Goal: Information Seeking & Learning: Check status

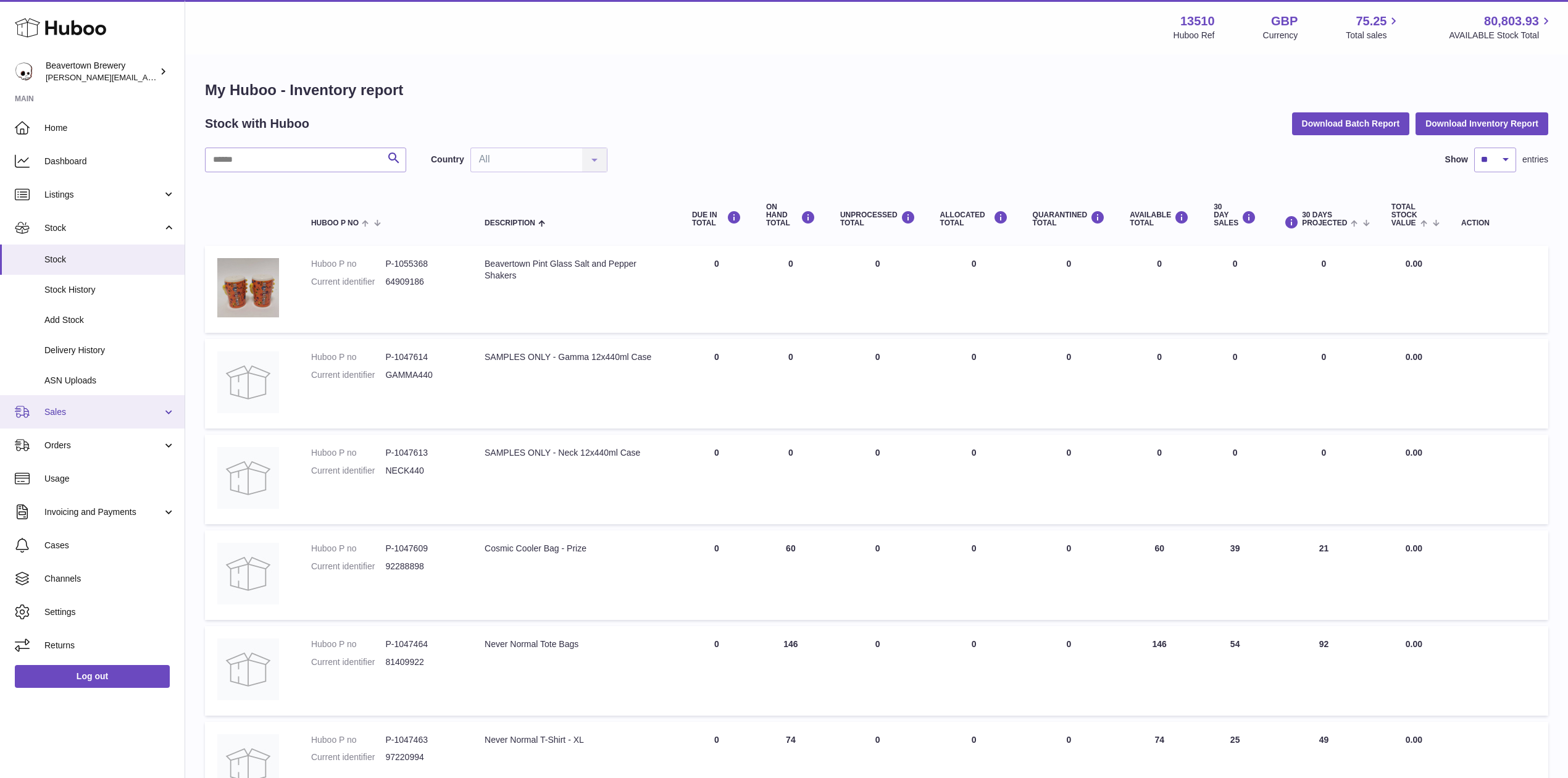
click at [60, 415] on span "Sales" at bounding box center [103, 413] width 118 height 12
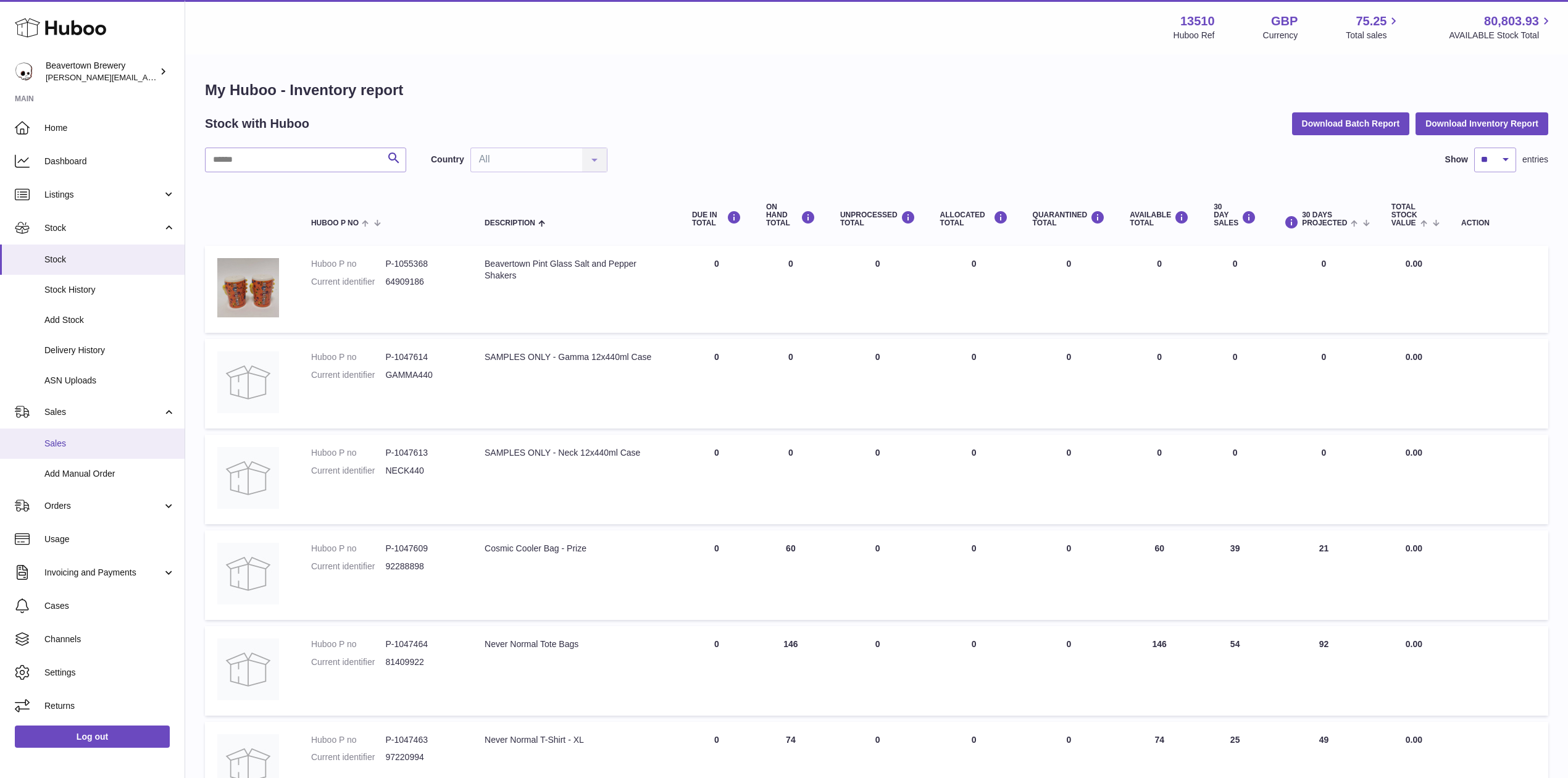
click at [68, 455] on link "Sales" at bounding box center [92, 443] width 184 height 30
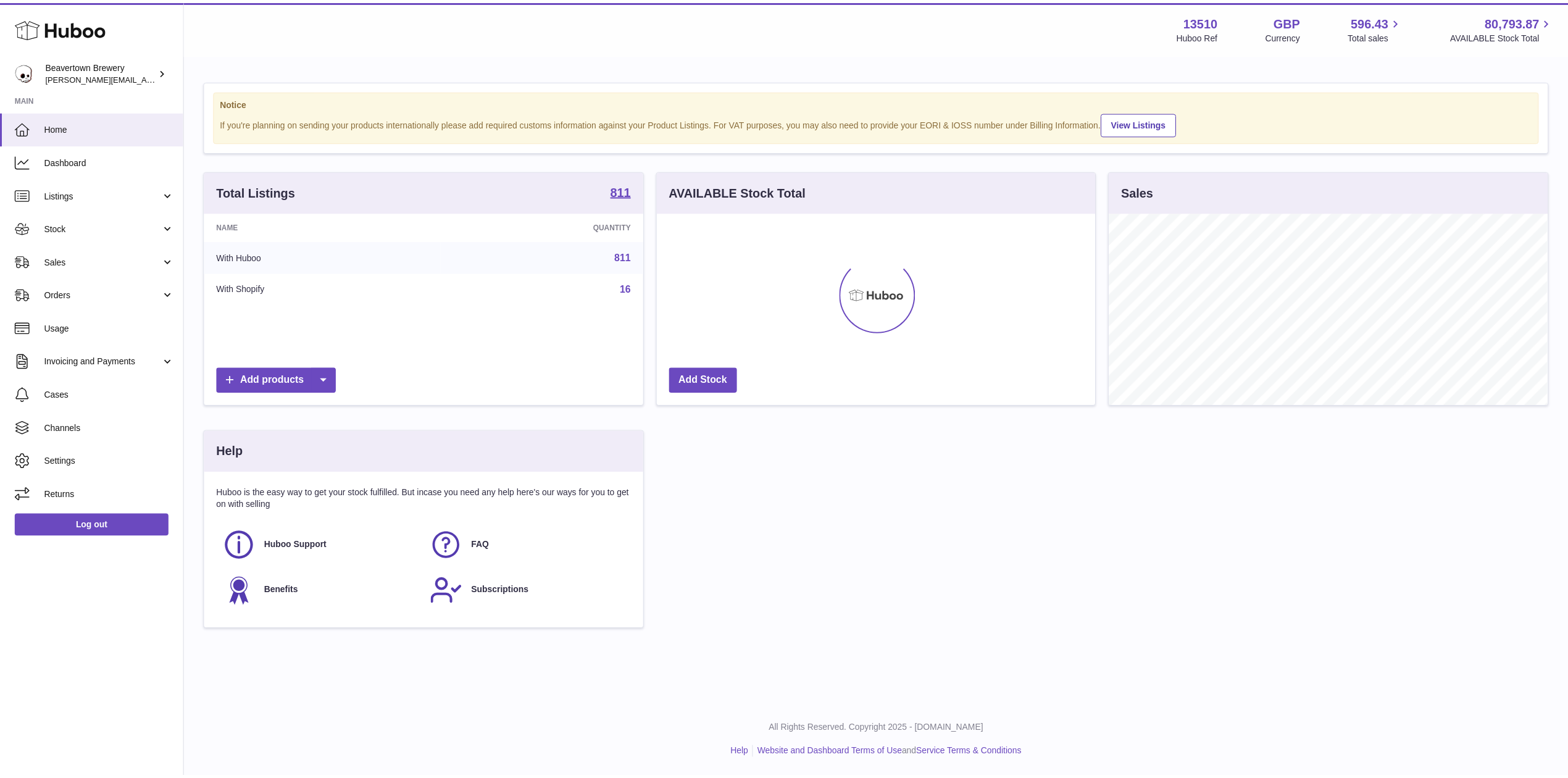
scroll to position [193, 442]
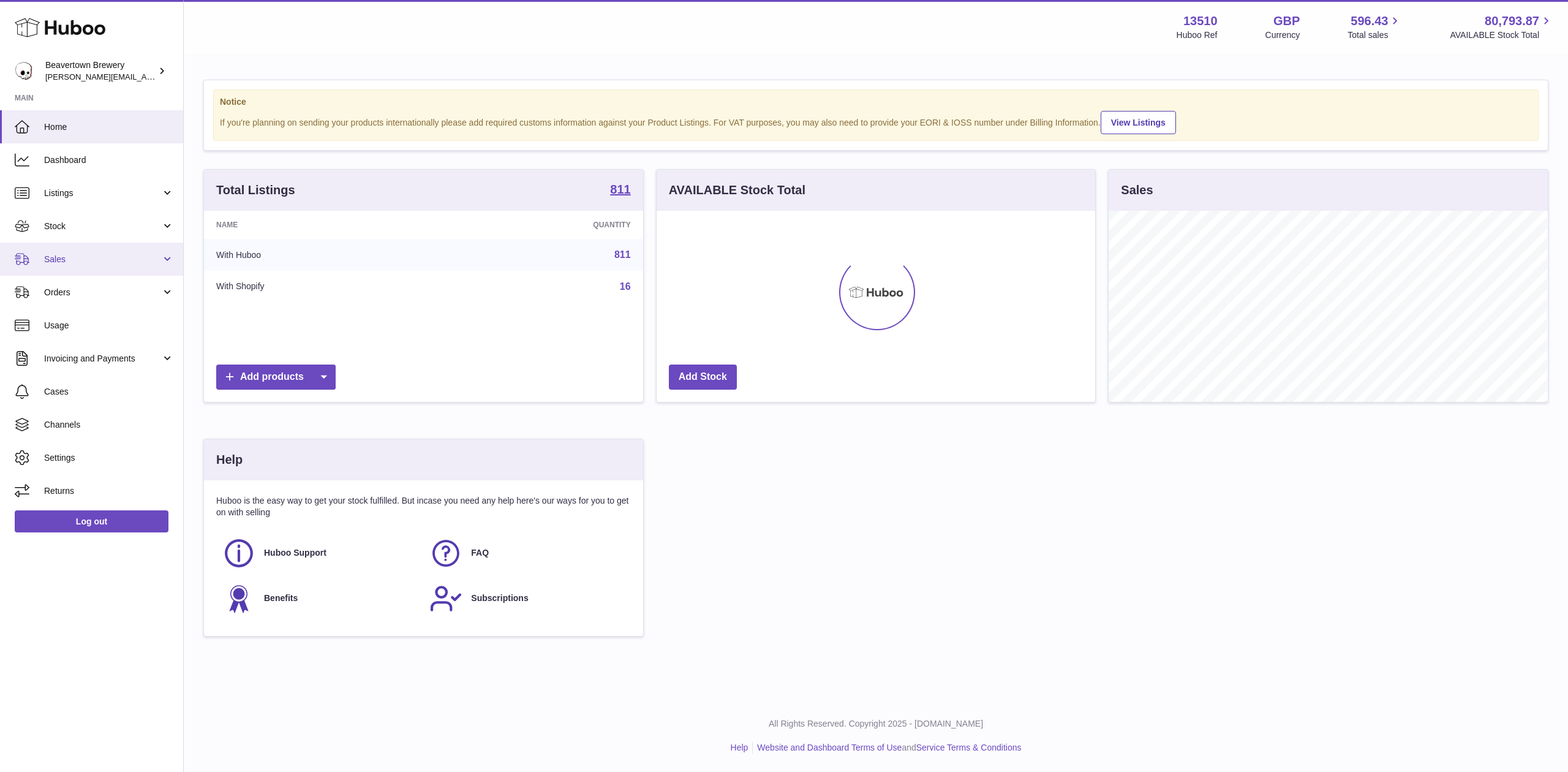
click at [79, 251] on link "Sales" at bounding box center [91, 260] width 183 height 33
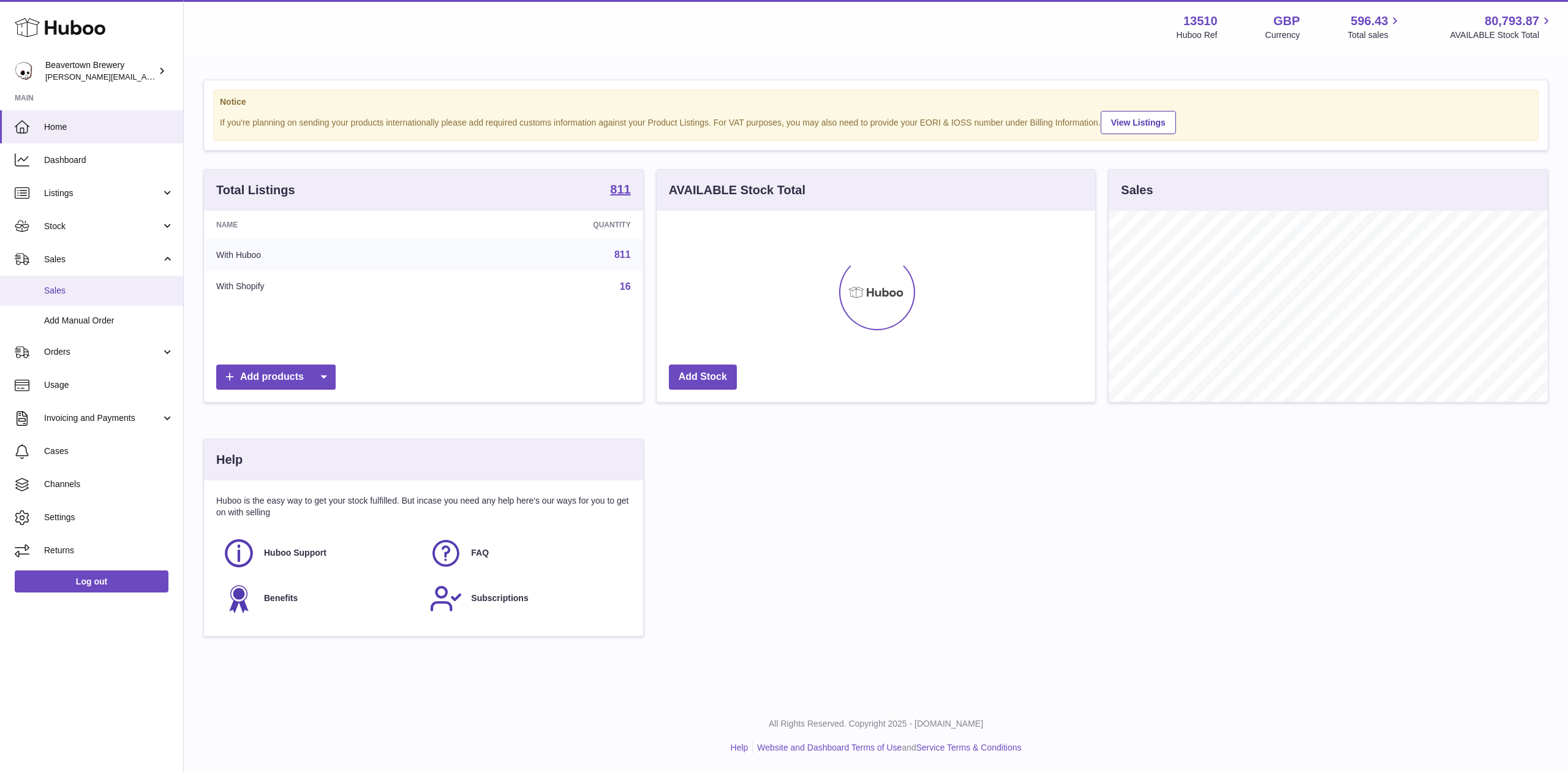
click at [82, 296] on span "Sales" at bounding box center [109, 291] width 130 height 12
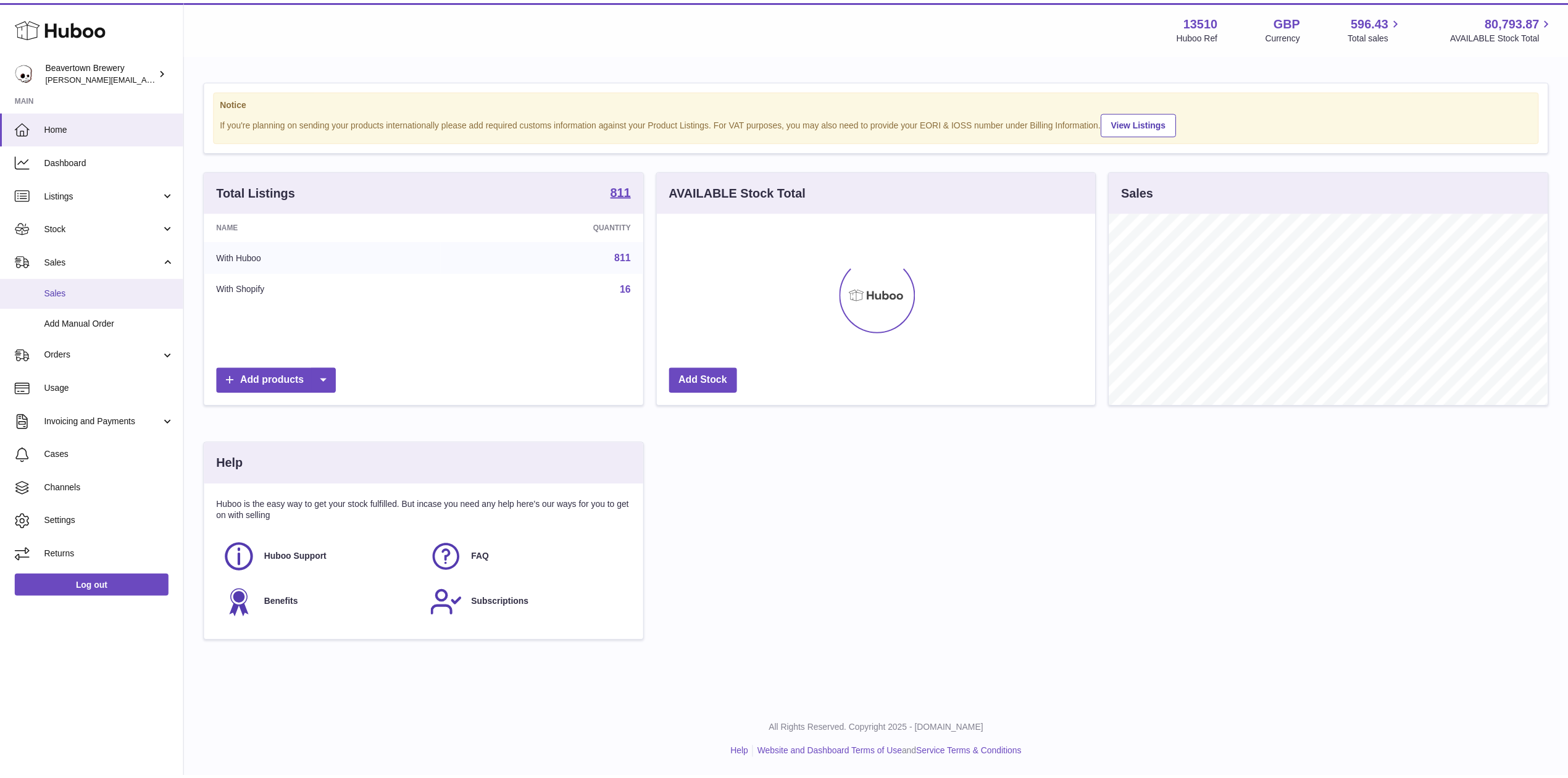
scroll to position [617327, 616791]
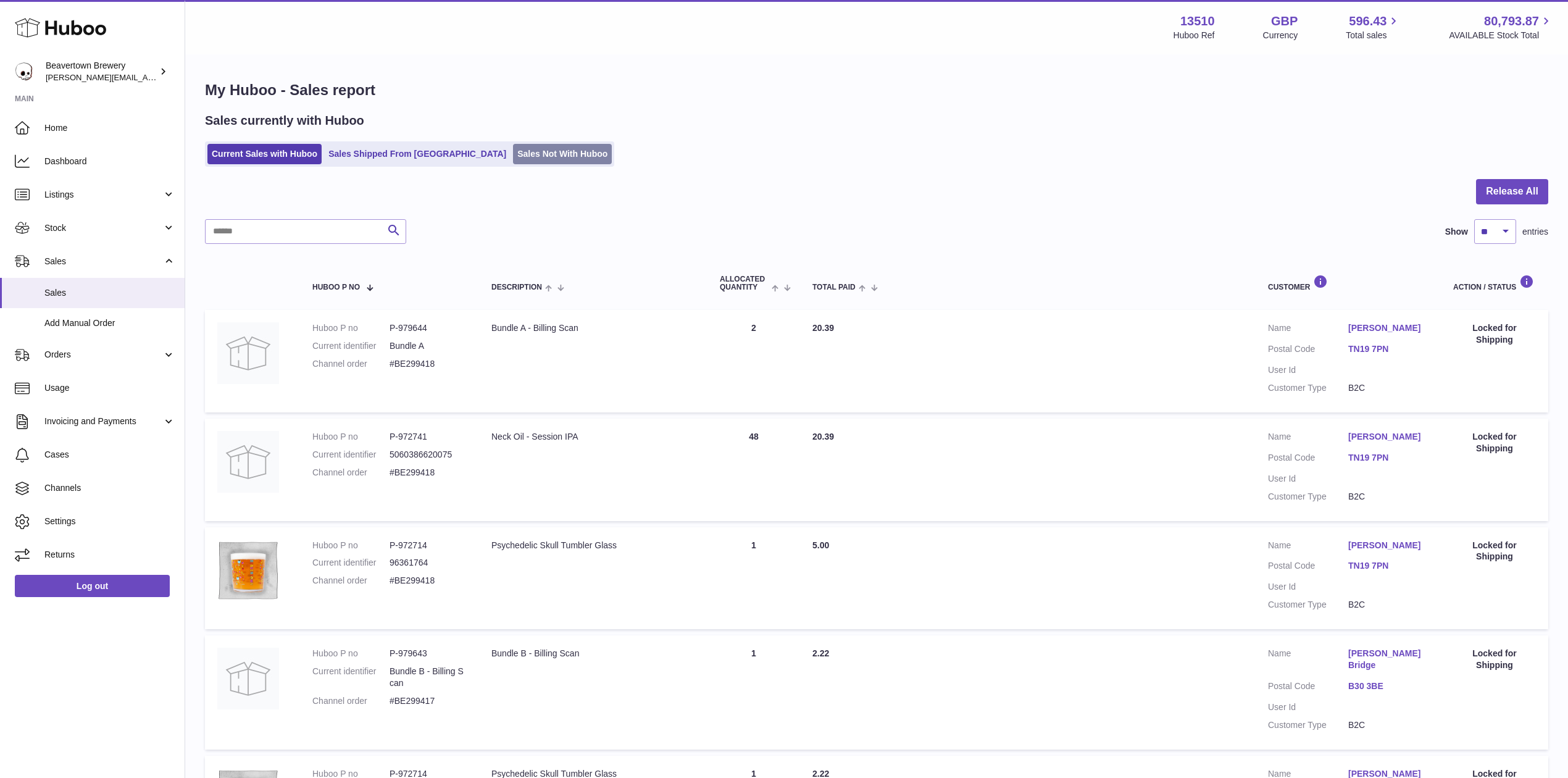
click at [513, 163] on link "Sales Not With Huboo" at bounding box center [562, 154] width 99 height 21
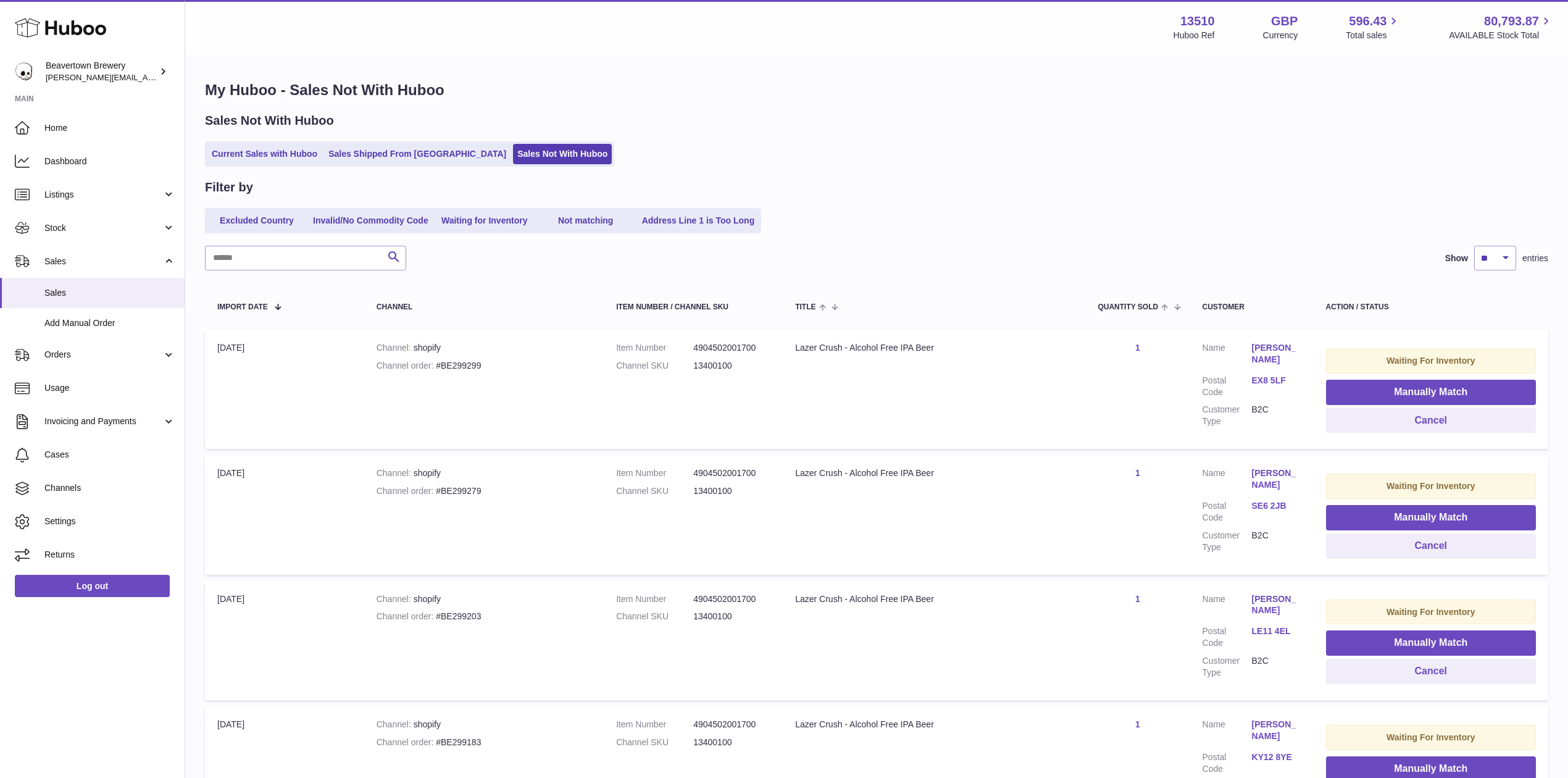
click at [373, 105] on div "My Huboo - Sales Not With Huboo Sales Not With Huboo Current Sales with Huboo S…" at bounding box center [877, 456] width 1383 height 801
click at [396, 153] on link "Sales Shipped From Huboo" at bounding box center [417, 154] width 186 height 21
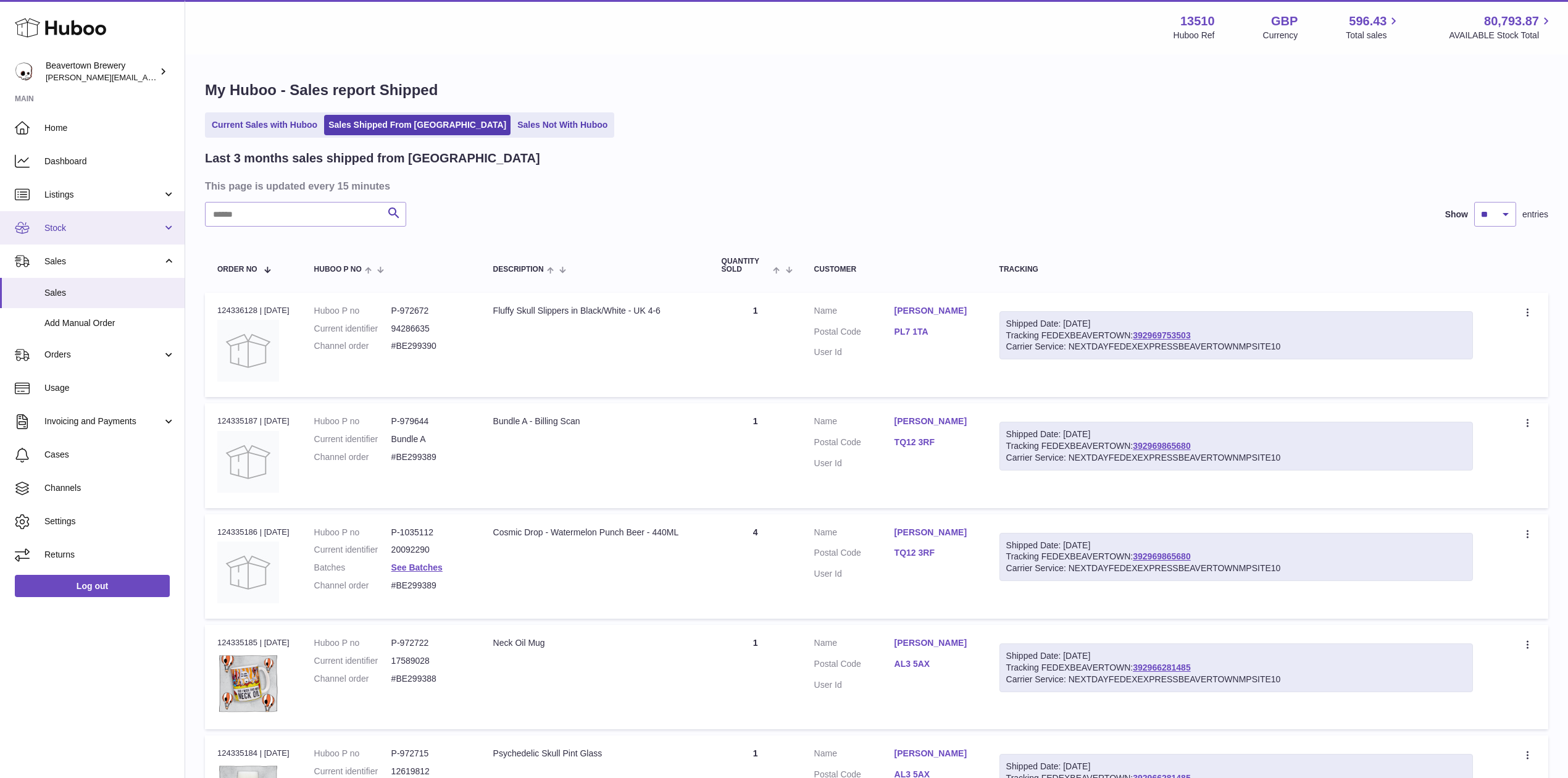
click at [79, 227] on span "Stock" at bounding box center [103, 228] width 118 height 12
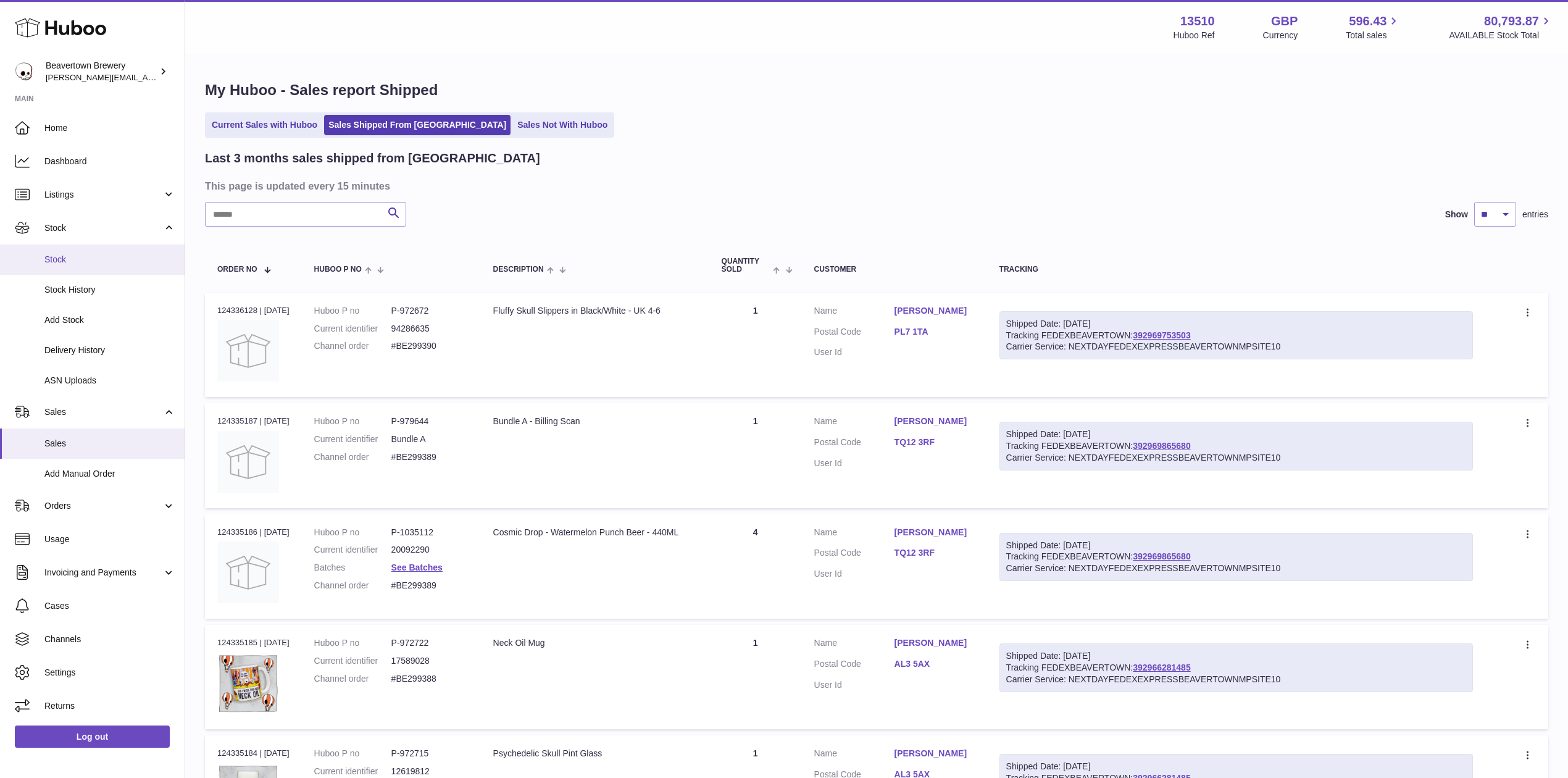
click at [77, 262] on span "Stock" at bounding box center [110, 260] width 131 height 12
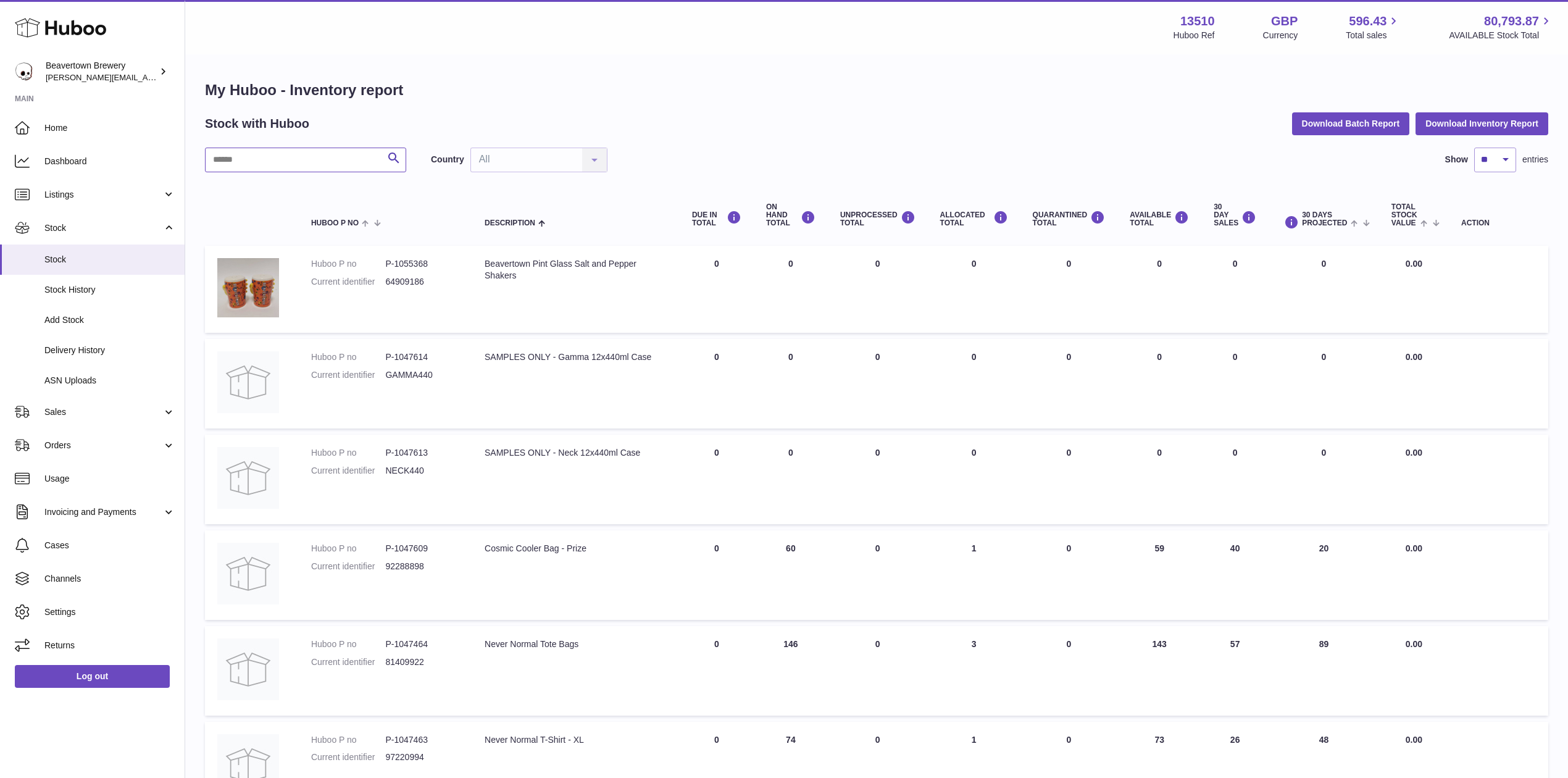
click at [234, 165] on input "text" at bounding box center [305, 160] width 201 height 24
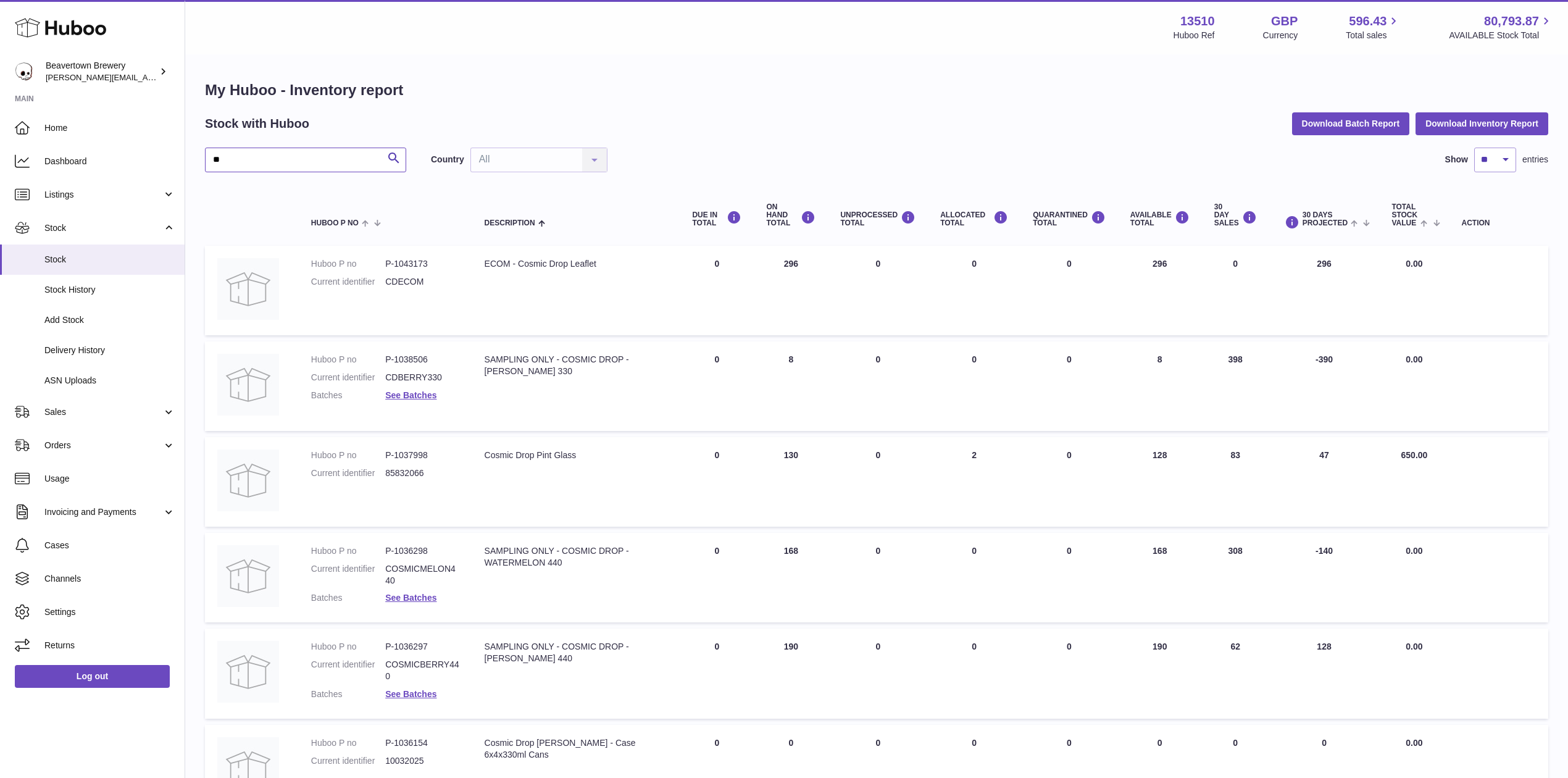
type input "*"
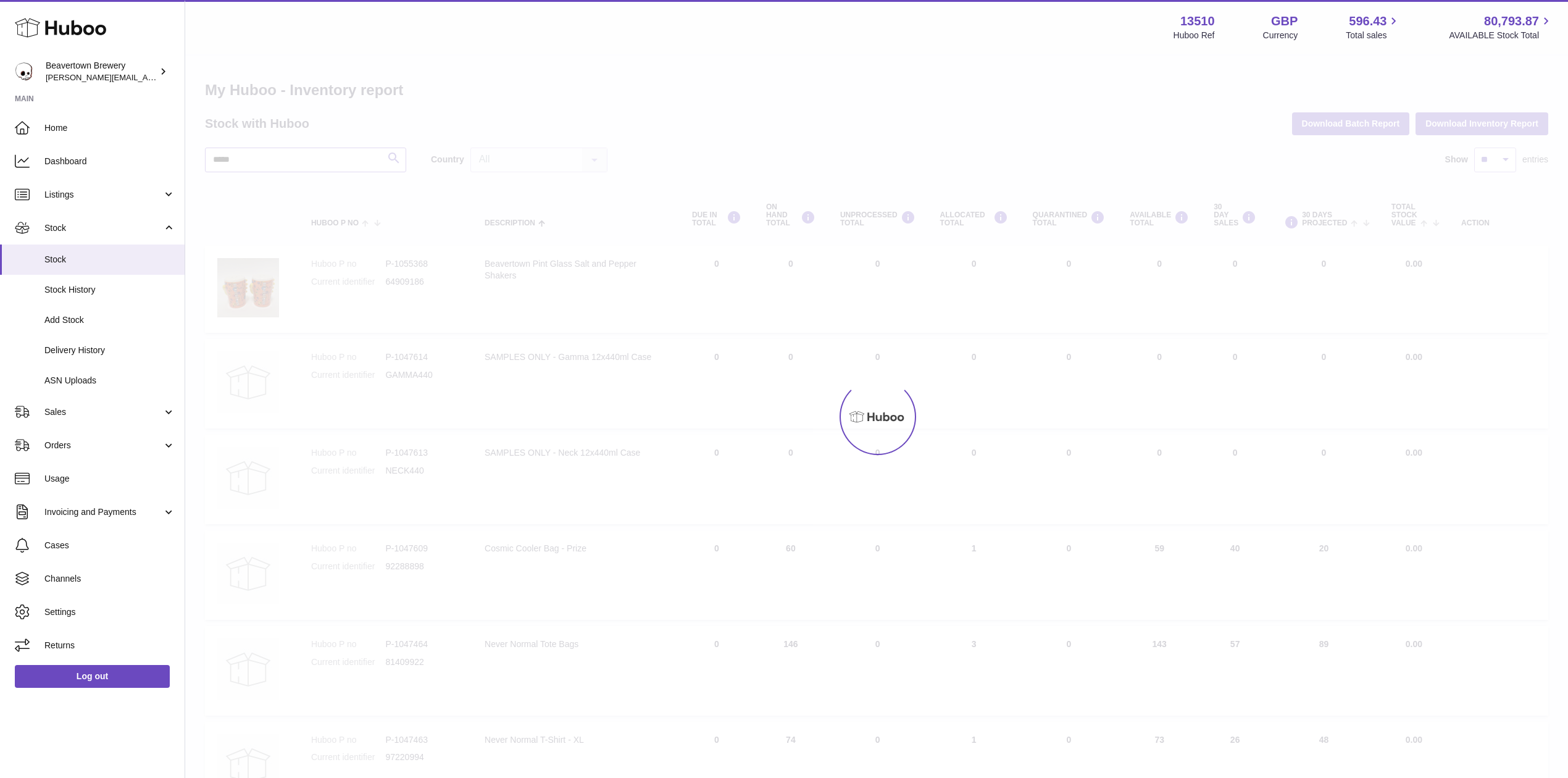
type input "*****"
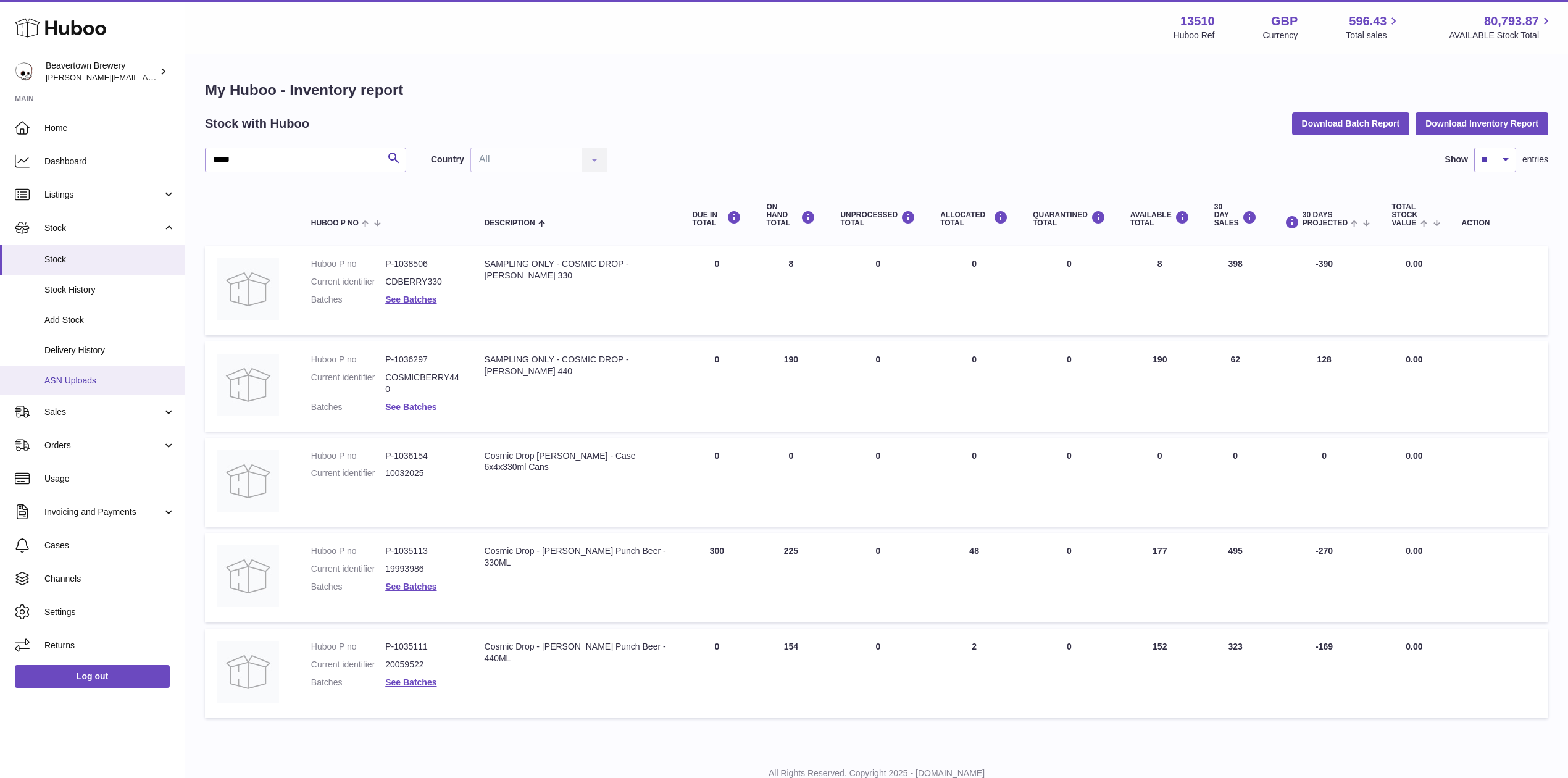
click at [60, 375] on span "ASN Uploads" at bounding box center [110, 381] width 131 height 12
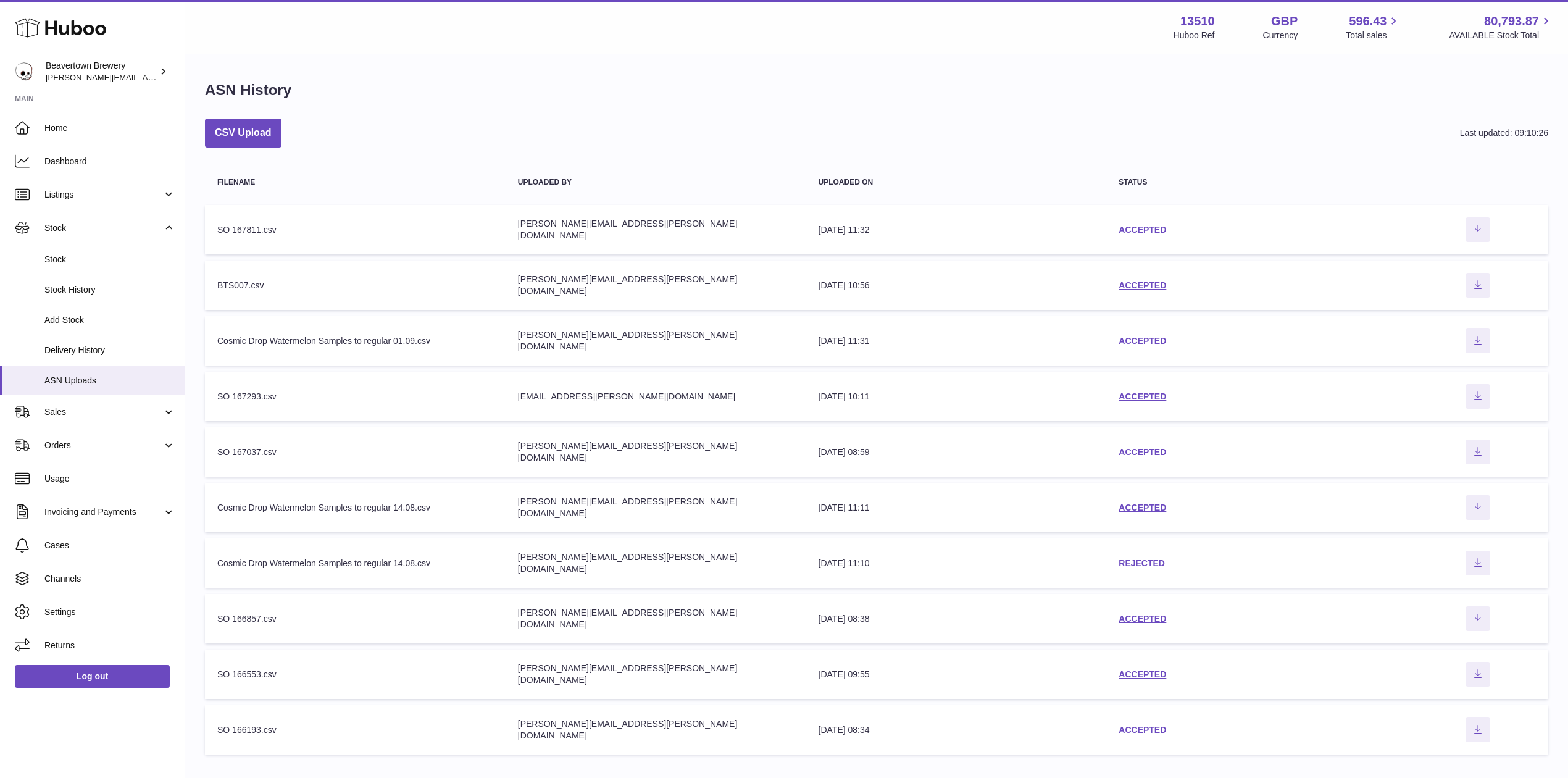
click at [1124, 227] on link "ACCEPTED" at bounding box center [1142, 229] width 48 height 10
click at [1162, 274] on td "status ACCEPTED" at bounding box center [1256, 285] width 301 height 49
click at [1160, 280] on link "ACCEPTED" at bounding box center [1142, 285] width 48 height 10
click at [1149, 400] on link "ACCEPTED" at bounding box center [1142, 397] width 48 height 10
click at [63, 250] on link "Stock" at bounding box center [92, 260] width 184 height 30
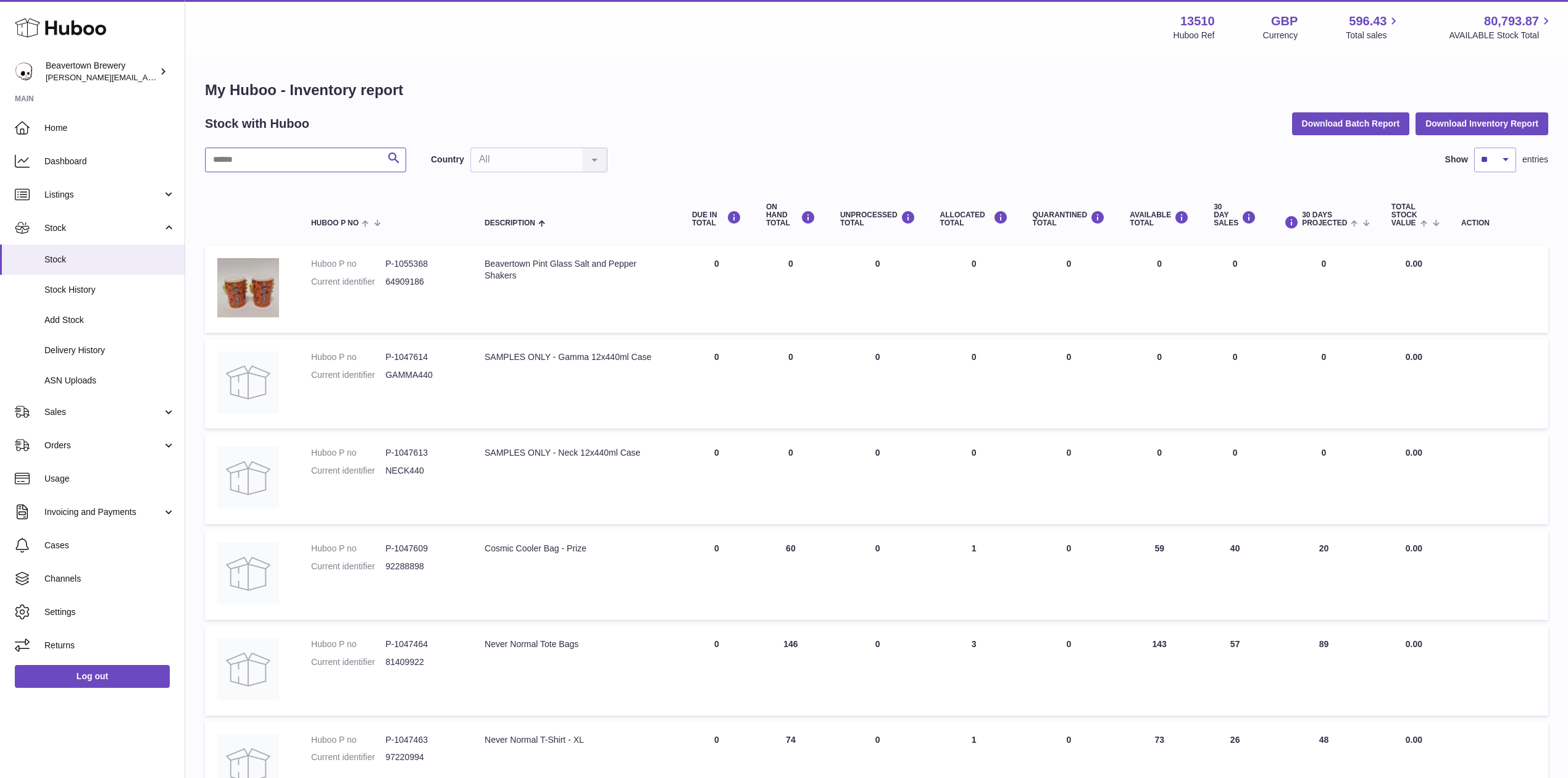
click at [308, 170] on input "text" at bounding box center [305, 160] width 201 height 24
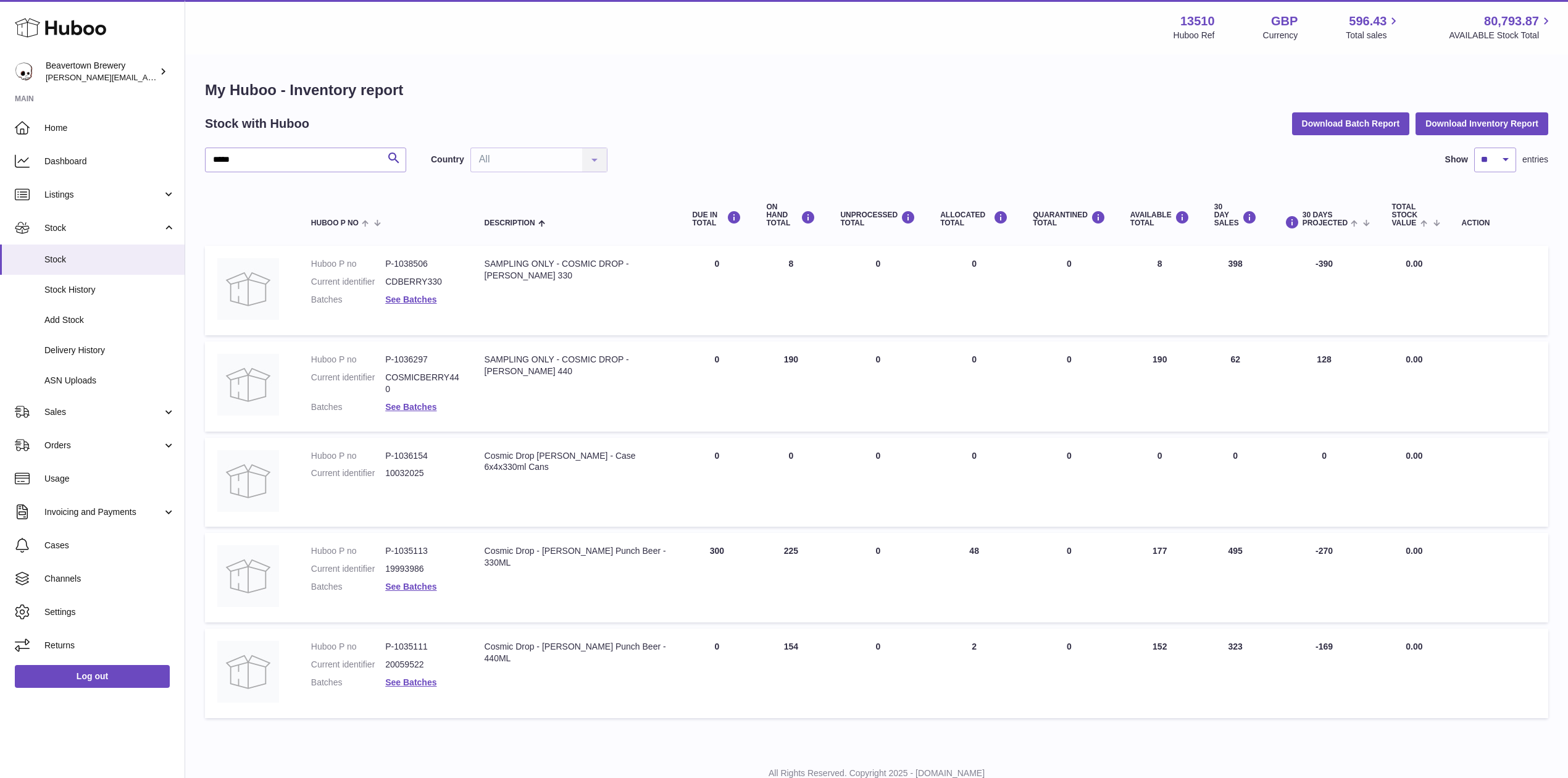
click at [726, 547] on td "DUE IN Total 300" at bounding box center [717, 577] width 74 height 89
drag, startPoint x: 986, startPoint y: 547, endPoint x: 975, endPoint y: 551, distance: 11.7
click at [975, 551] on td "ALLOCATED Total 48" at bounding box center [974, 577] width 93 height 89
click at [1493, 126] on button "Download Inventory Report" at bounding box center [1481, 123] width 132 height 23
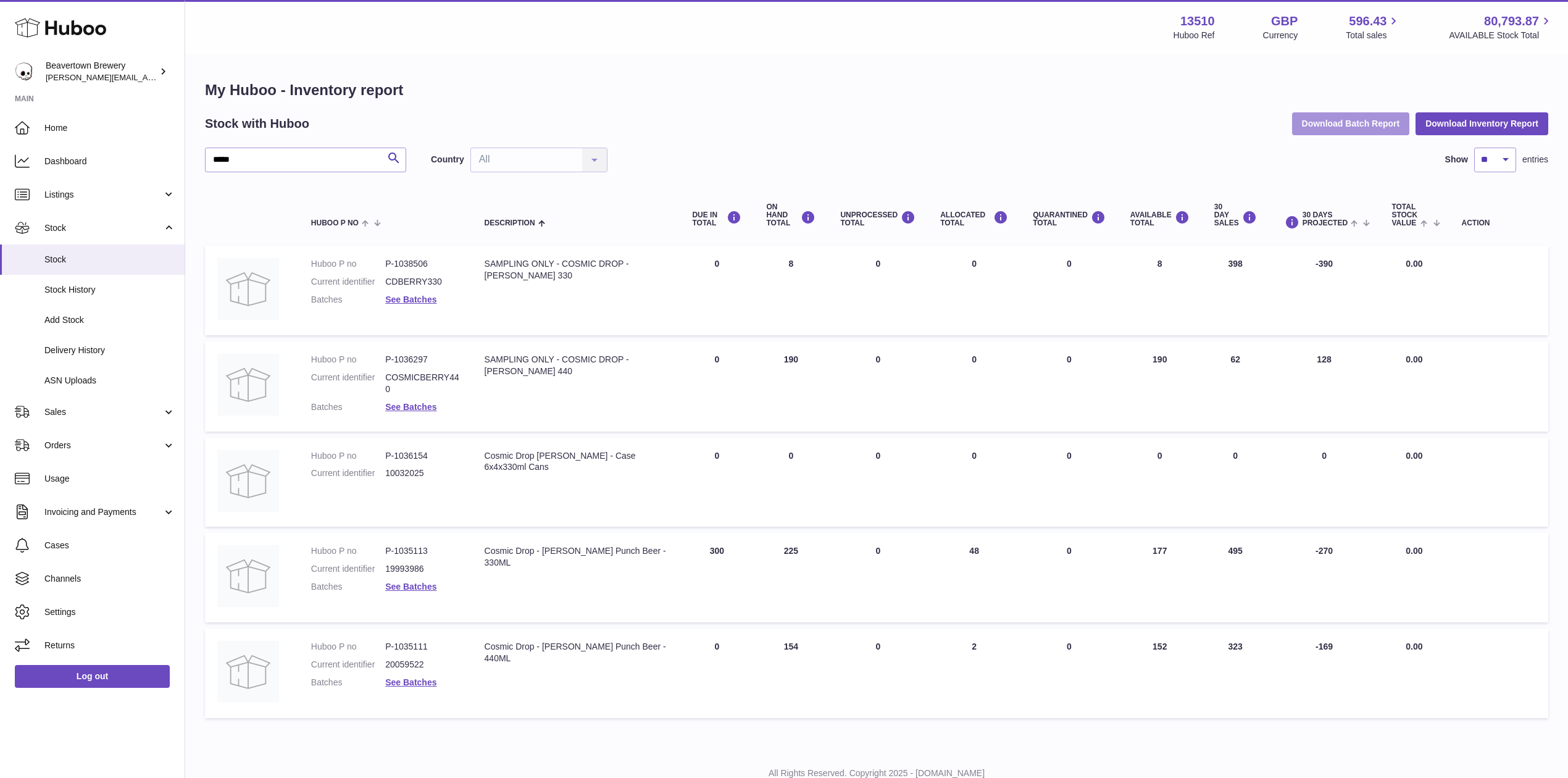
click at [1384, 120] on button "Download Batch Report" at bounding box center [1351, 123] width 118 height 23
drag, startPoint x: 344, startPoint y: 160, endPoint x: 94, endPoint y: 156, distance: 250.0
click at [94, 156] on div "Huboo Beavertown Brewery Matthew.McCormack@beavertownbrewery.co.uk Main Home Da…" at bounding box center [784, 411] width 1568 height 822
paste input "*"
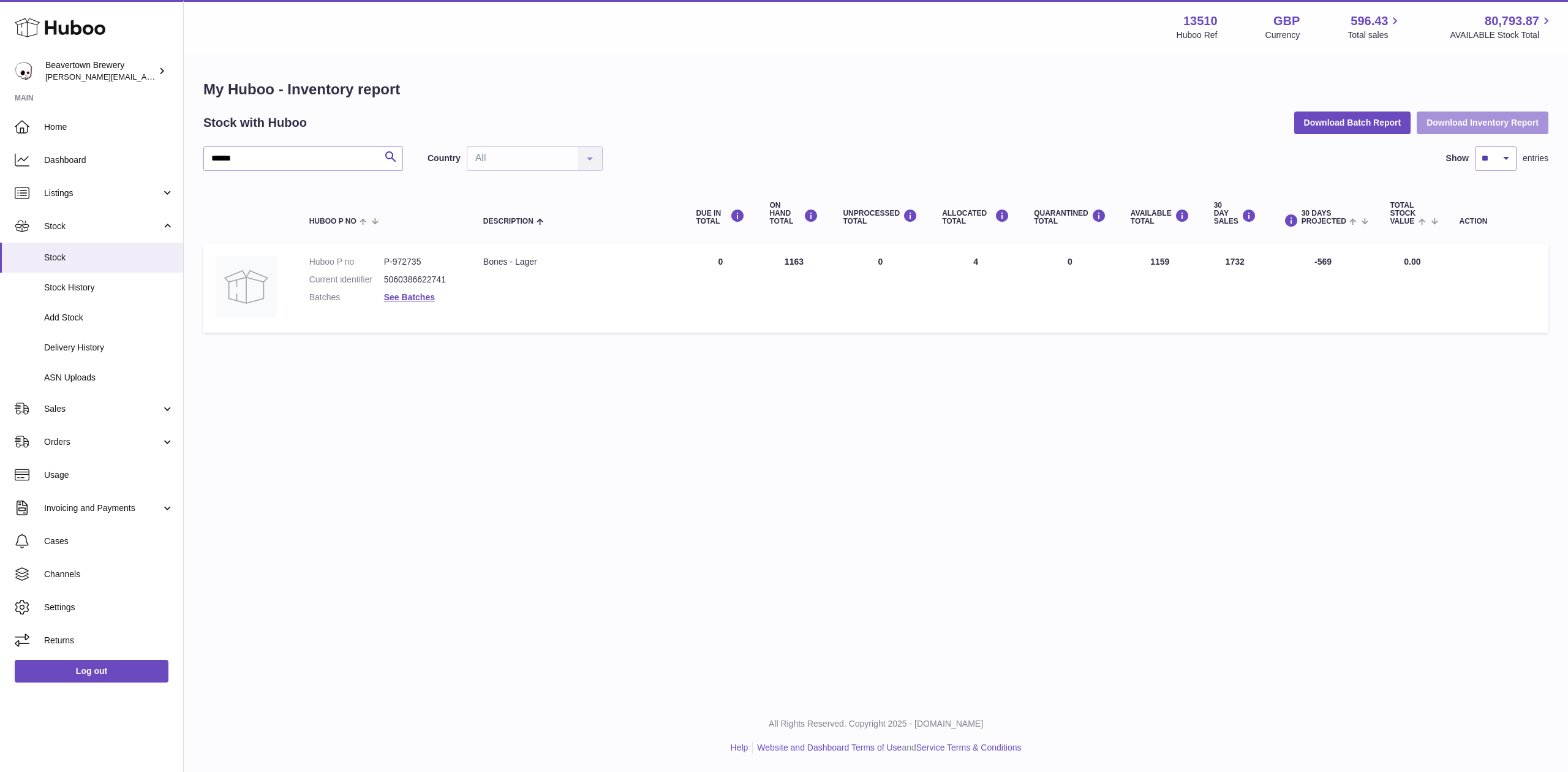
click at [1477, 119] on button "Download Inventory Report" at bounding box center [1482, 123] width 131 height 22
drag, startPoint x: 262, startPoint y: 149, endPoint x: 79, endPoint y: 149, distance: 183.0
click at [84, 149] on div "Huboo Beavertown Brewery Matthew.McCormack@beavertownbrewery.co.uk Main Home Da…" at bounding box center [784, 386] width 1568 height 772
paste input "text"
drag, startPoint x: 320, startPoint y: 150, endPoint x: 66, endPoint y: 159, distance: 254.2
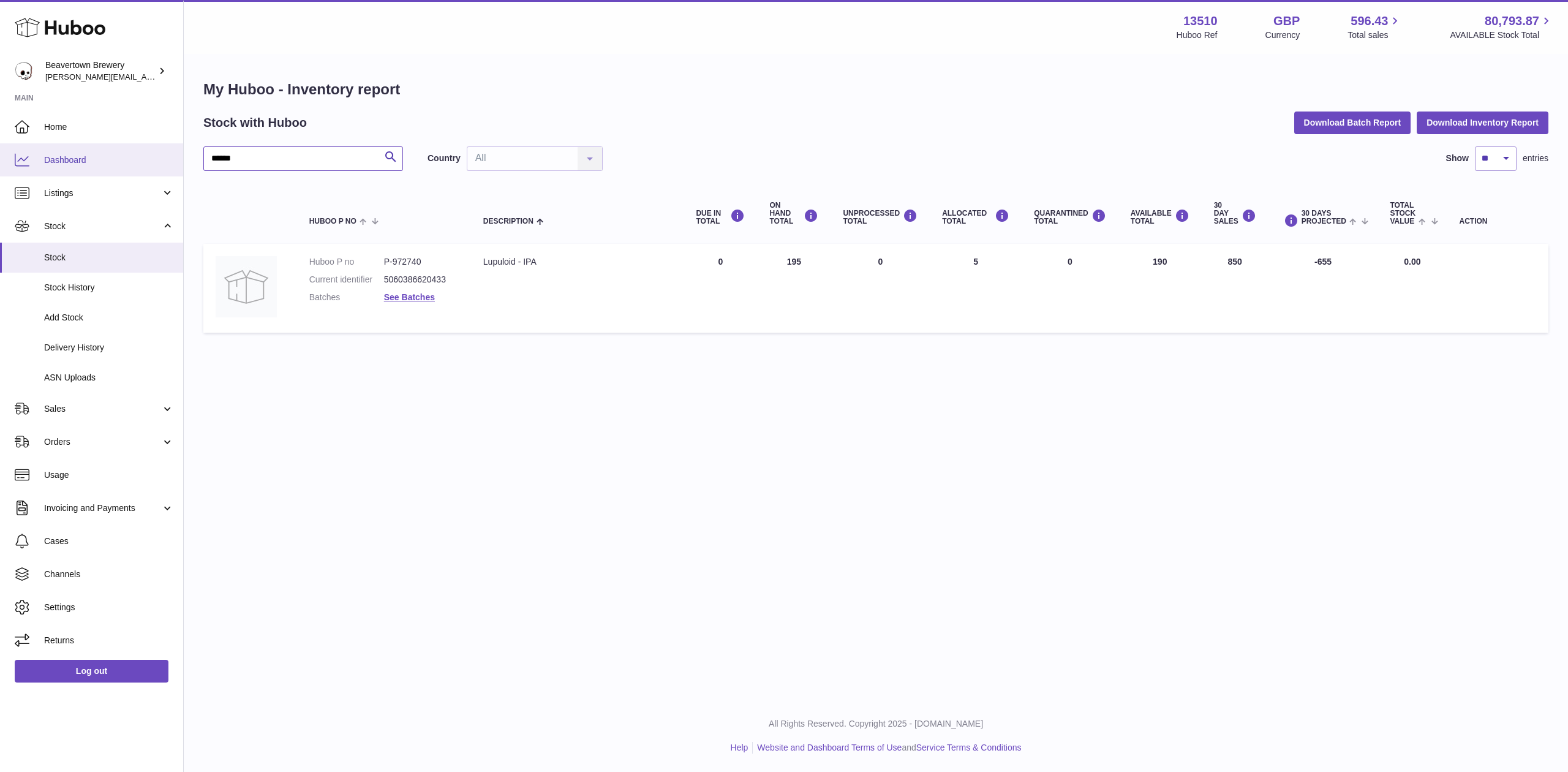
click at [67, 159] on div "Huboo Beavertown Brewery Matthew.McCormack@beavertownbrewery.co.uk Main Home Da…" at bounding box center [784, 386] width 1568 height 772
paste input "text"
drag, startPoint x: 259, startPoint y: 158, endPoint x: 145, endPoint y: 148, distance: 114.4
click at [146, 148] on div "Huboo Beavertown Brewery Matthew.McCormack@beavertownbrewery.co.uk Main Home Da…" at bounding box center [784, 386] width 1568 height 772
paste input "text"
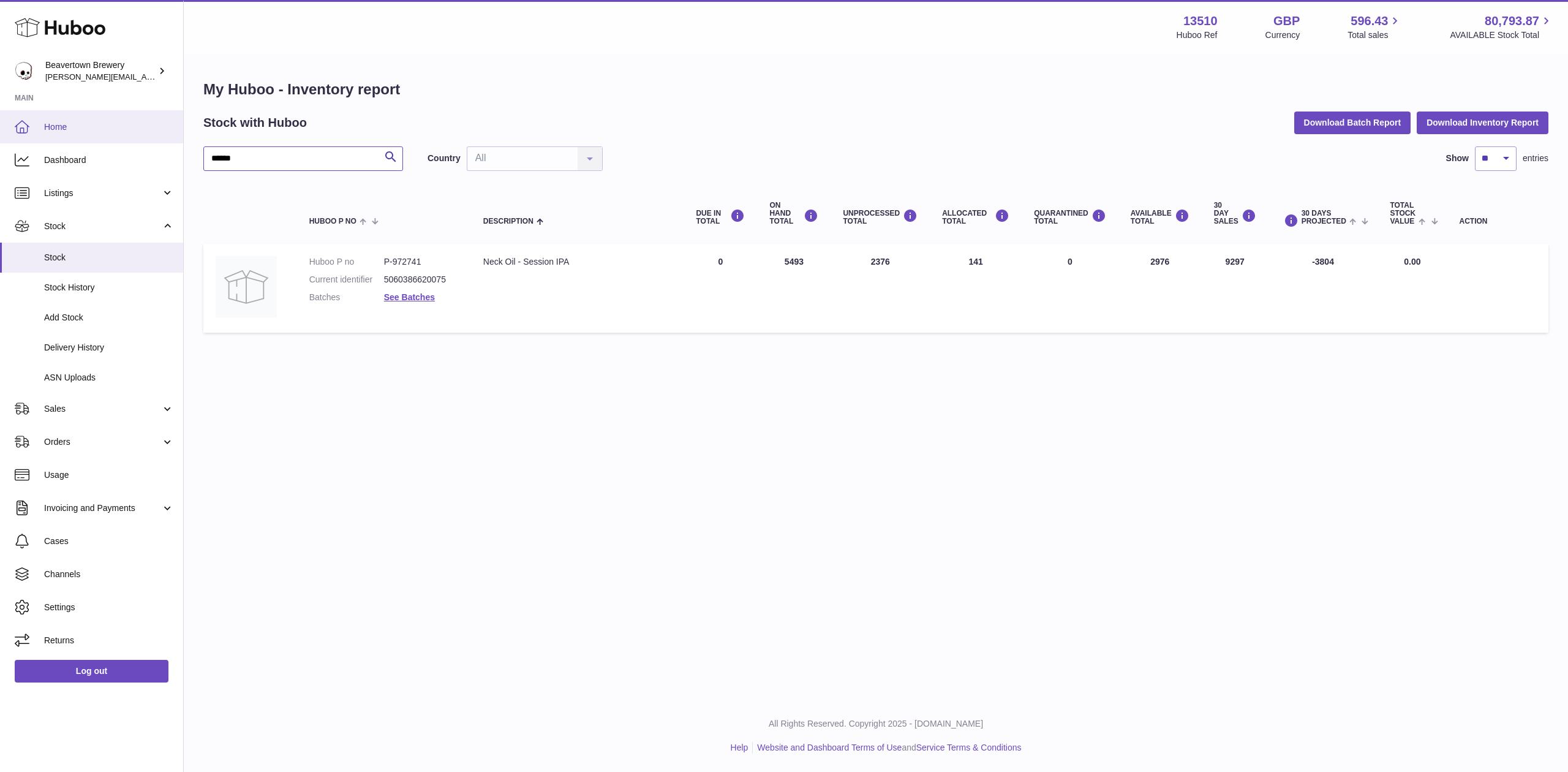
drag, startPoint x: 319, startPoint y: 164, endPoint x: 0, endPoint y: 119, distance: 322.2
click at [0, 123] on div "Huboo Beavertown Brewery Matthew.McCormack@beavertownbrewery.co.uk Main Home Da…" at bounding box center [784, 386] width 1568 height 772
paste input "text"
type input "******"
paste input "text"
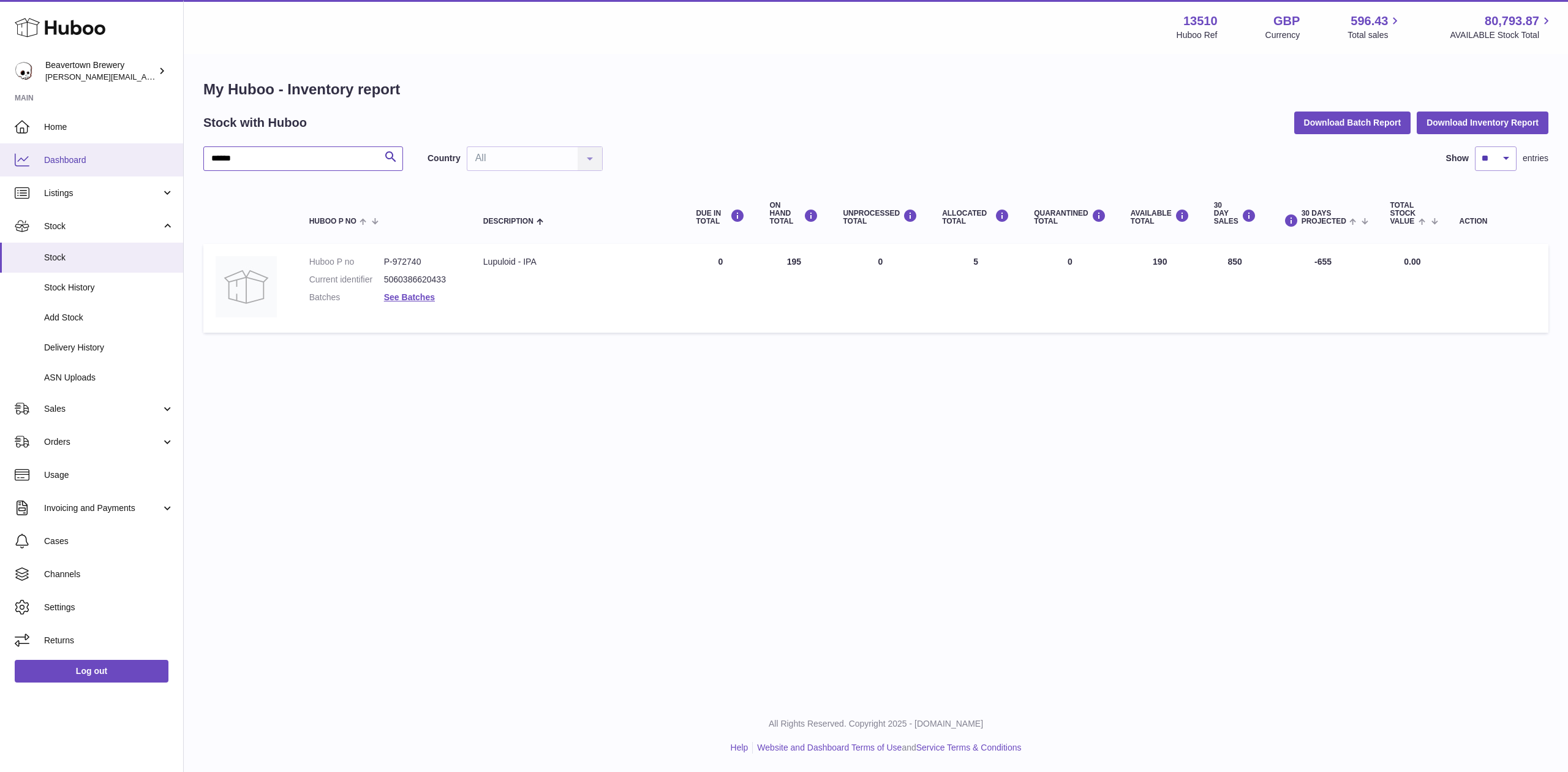
drag, startPoint x: 277, startPoint y: 150, endPoint x: 142, endPoint y: 148, distance: 135.0
click at [143, 148] on div "Huboo Beavertown Brewery Matthew.McCormack@beavertownbrewery.co.uk Main Home Da…" at bounding box center [784, 386] width 1568 height 772
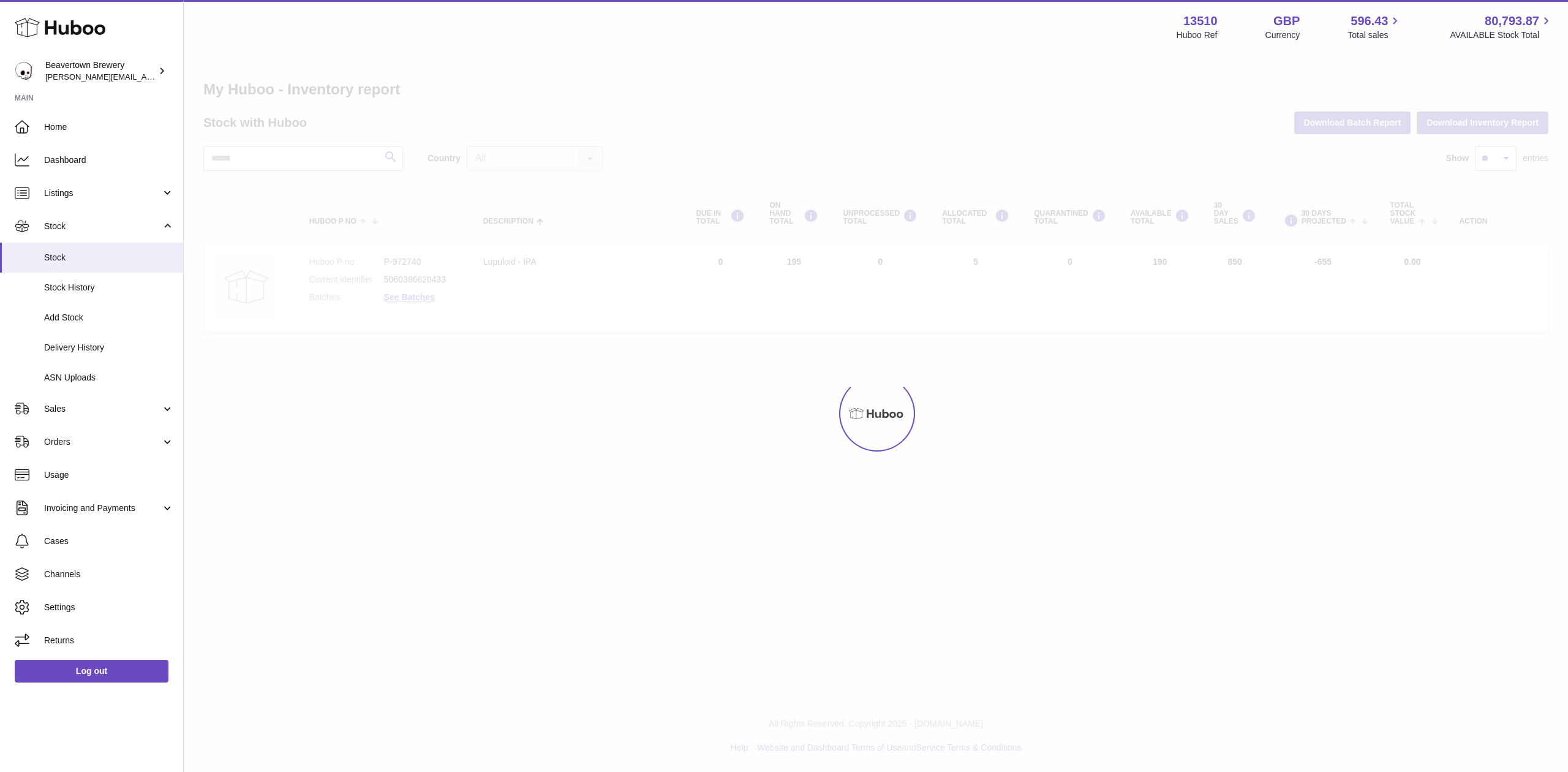
click at [248, 160] on div at bounding box center [876, 413] width 1384 height 717
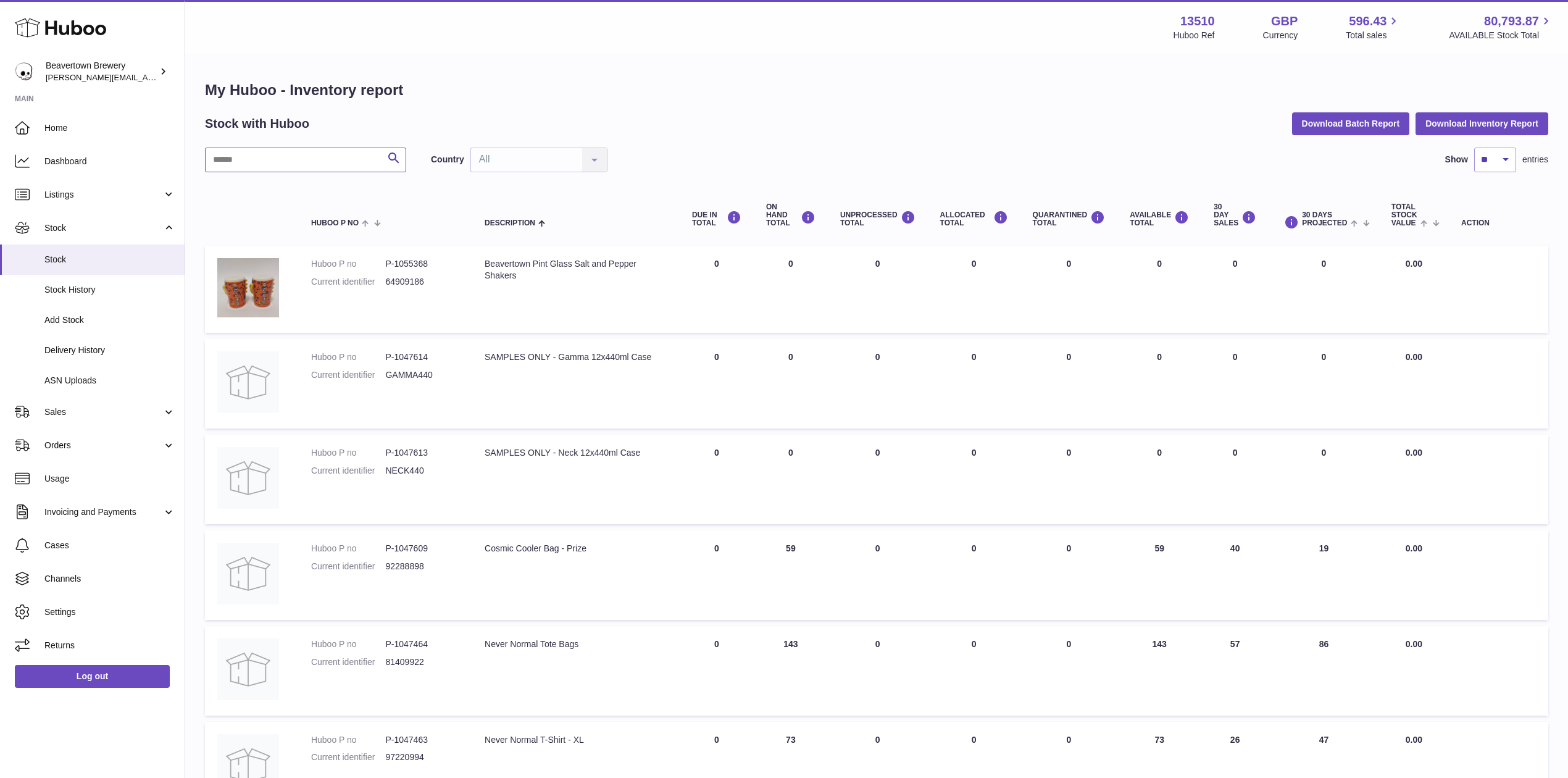
click at [279, 154] on input "text" at bounding box center [305, 160] width 201 height 24
paste input "******"
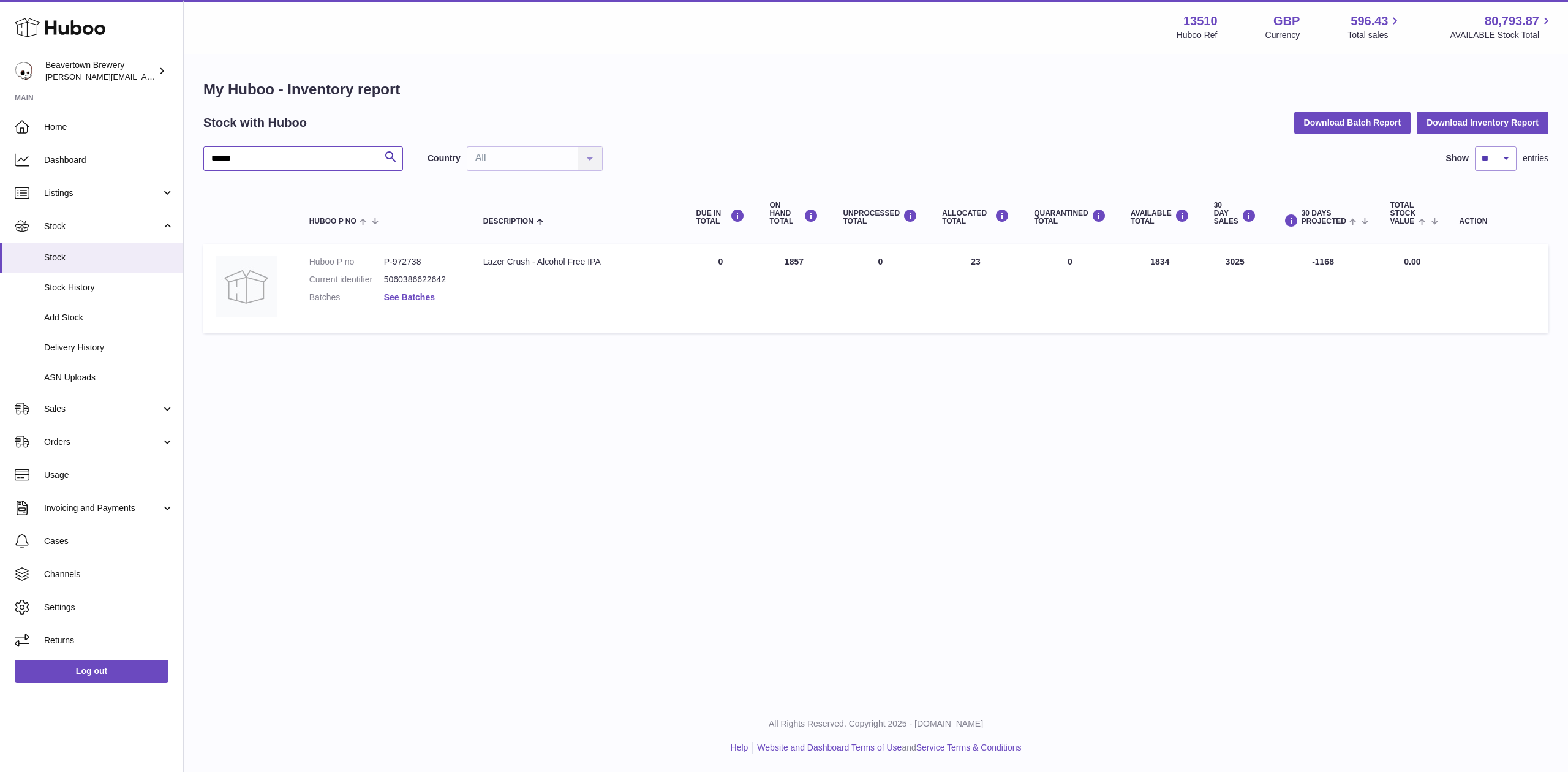
click at [267, 149] on input "******" at bounding box center [302, 158] width 199 height 24
drag, startPoint x: 50, startPoint y: 125, endPoint x: 0, endPoint y: 114, distance: 51.2
click at [0, 116] on div "Huboo Beavertown Brewery Matthew.McCormack@beavertownbrewery.co.uk Main Home Da…" at bounding box center [784, 386] width 1568 height 772
paste input "text"
drag, startPoint x: 260, startPoint y: 155, endPoint x: 79, endPoint y: 141, distance: 181.5
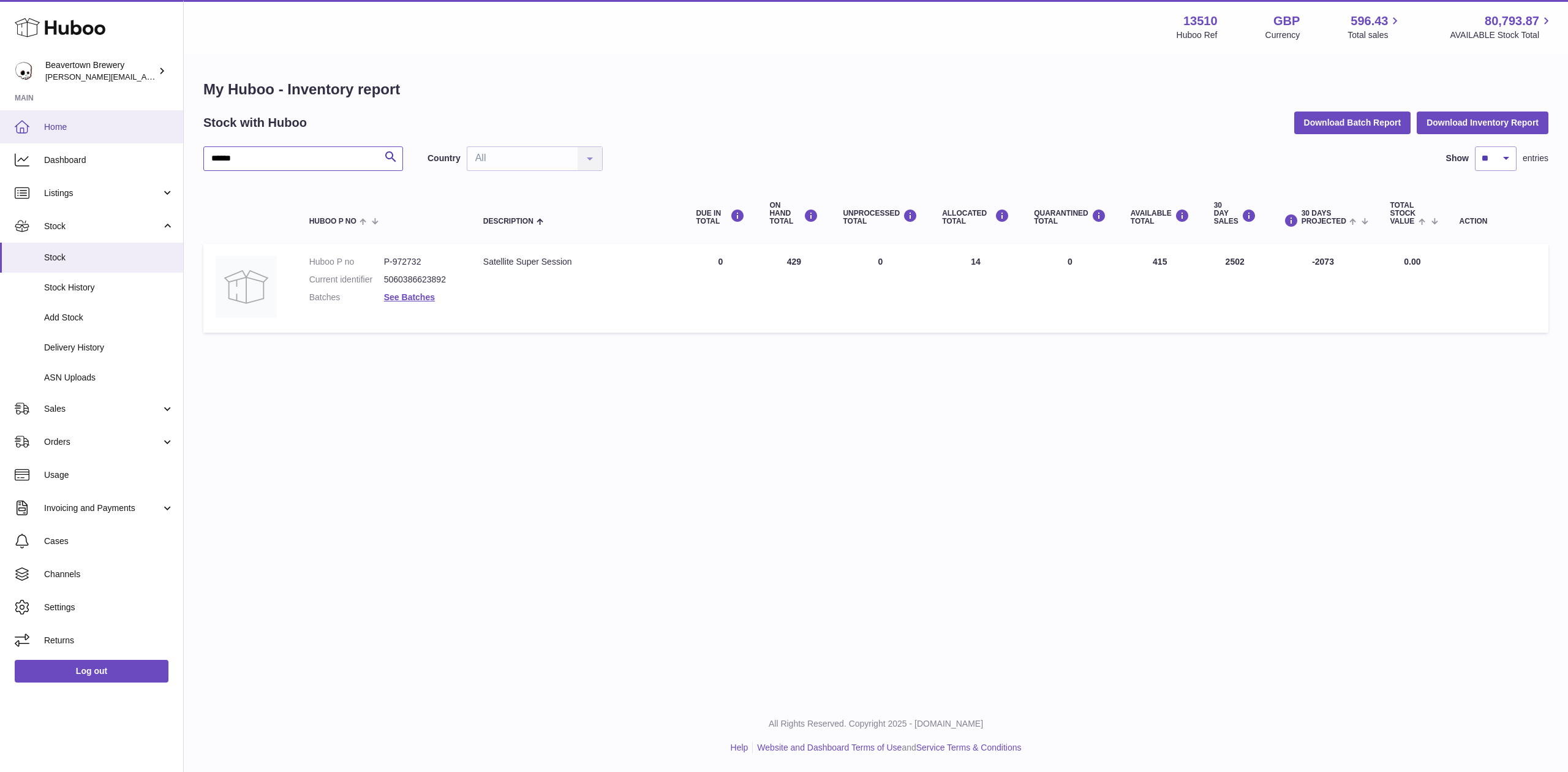
click at [88, 143] on div "Huboo Beavertown Brewery Matthew.McCormack@beavertownbrewery.co.uk Main Home Da…" at bounding box center [784, 386] width 1568 height 772
paste input "*"
type input "*******"
click at [75, 372] on span "ASN Uploads" at bounding box center [109, 378] width 130 height 12
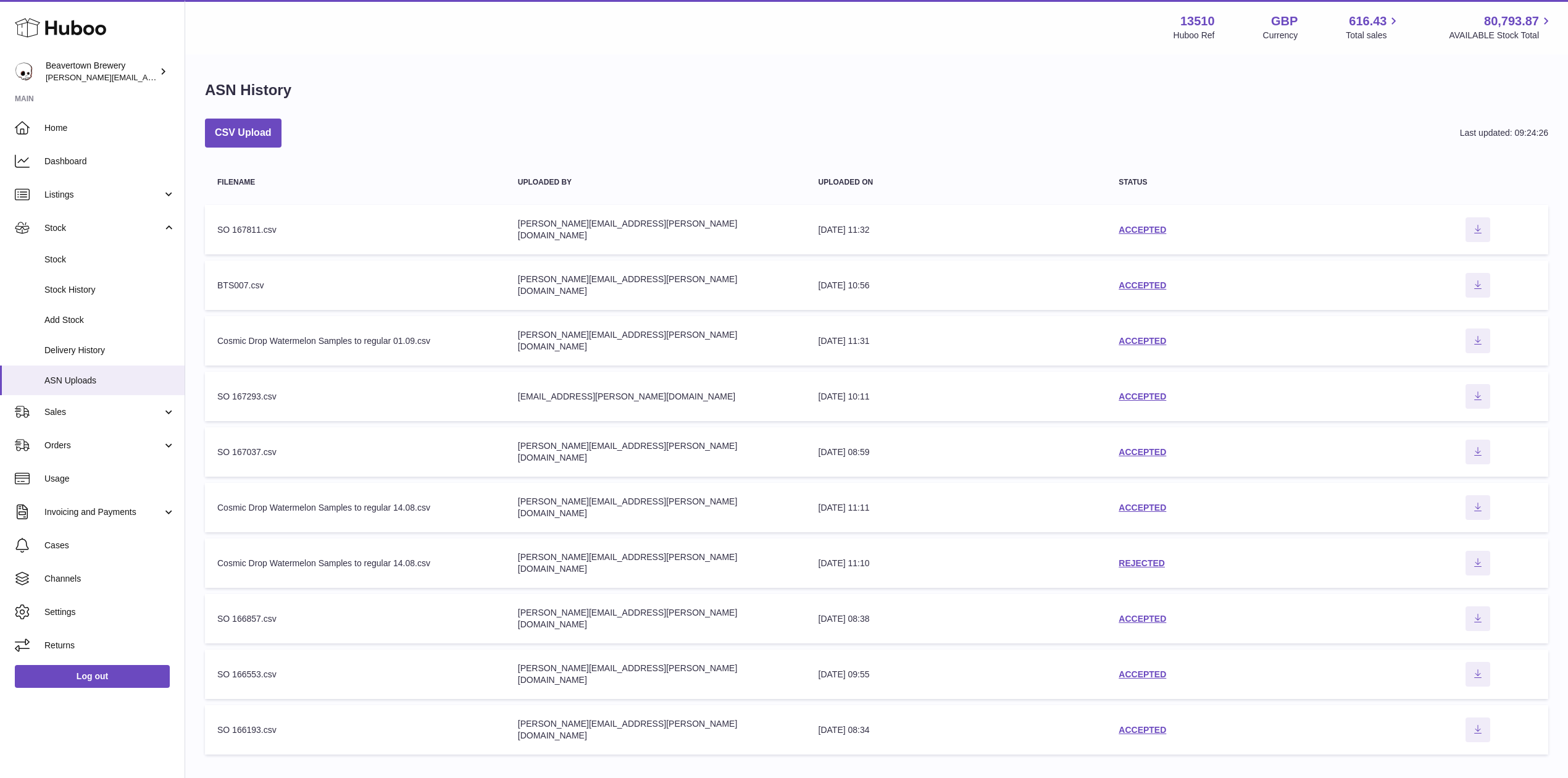
click at [1132, 221] on td "status ACCEPTED" at bounding box center [1256, 229] width 301 height 49
click at [1142, 224] on link "ACCEPTED" at bounding box center [1142, 229] width 48 height 10
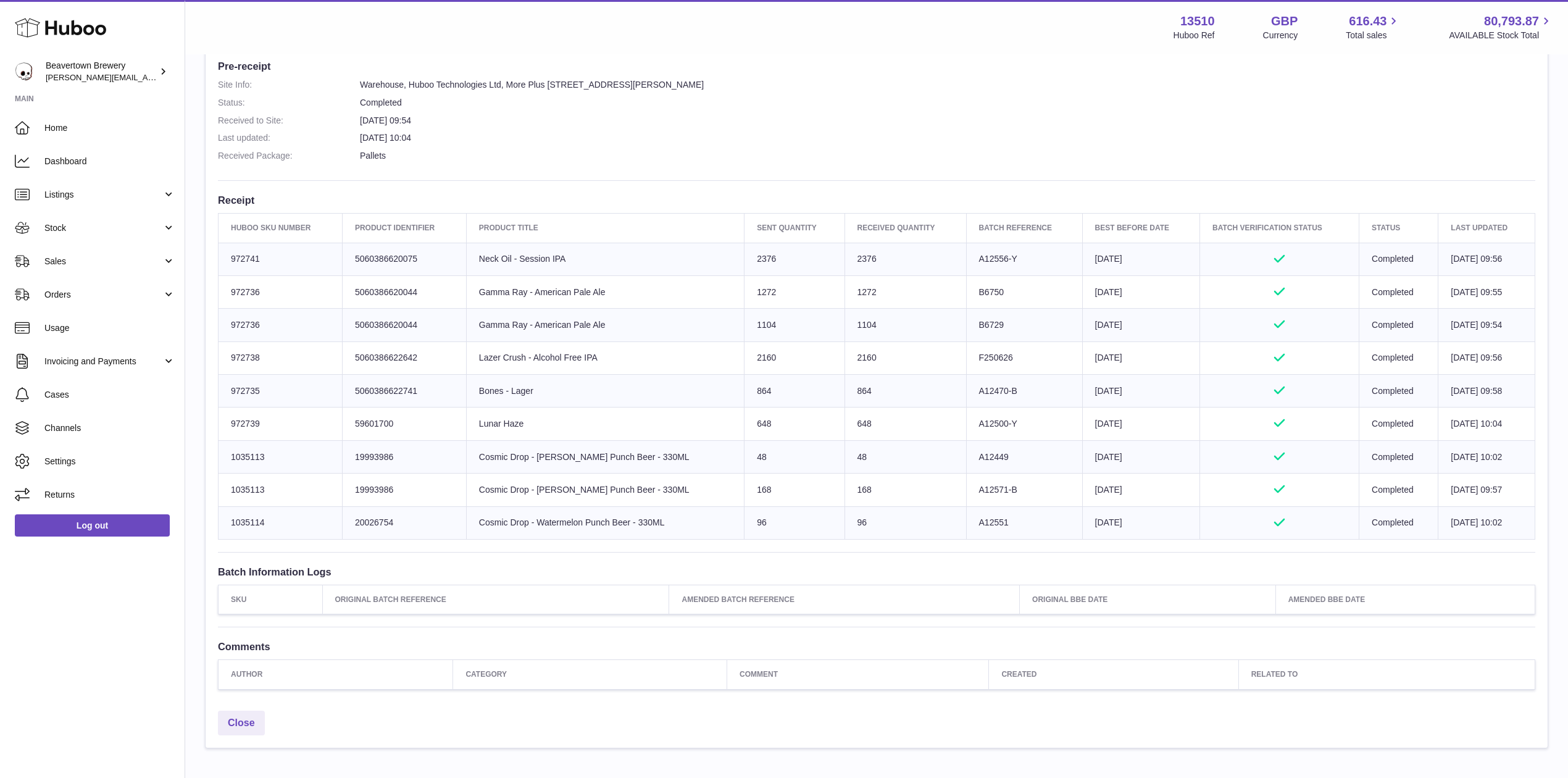
scroll to position [329, 0]
drag, startPoint x: 837, startPoint y: 490, endPoint x: 857, endPoint y: 514, distance: 31.2
click at [857, 514] on tbody "Huboo SKU Number 972741 Client Identifier 5060386620075 Product title Neck Oil …" at bounding box center [877, 390] width 1316 height 297
click at [857, 514] on td "96" at bounding box center [905, 521] width 121 height 32
click at [849, 489] on td "168" at bounding box center [905, 489] width 121 height 32
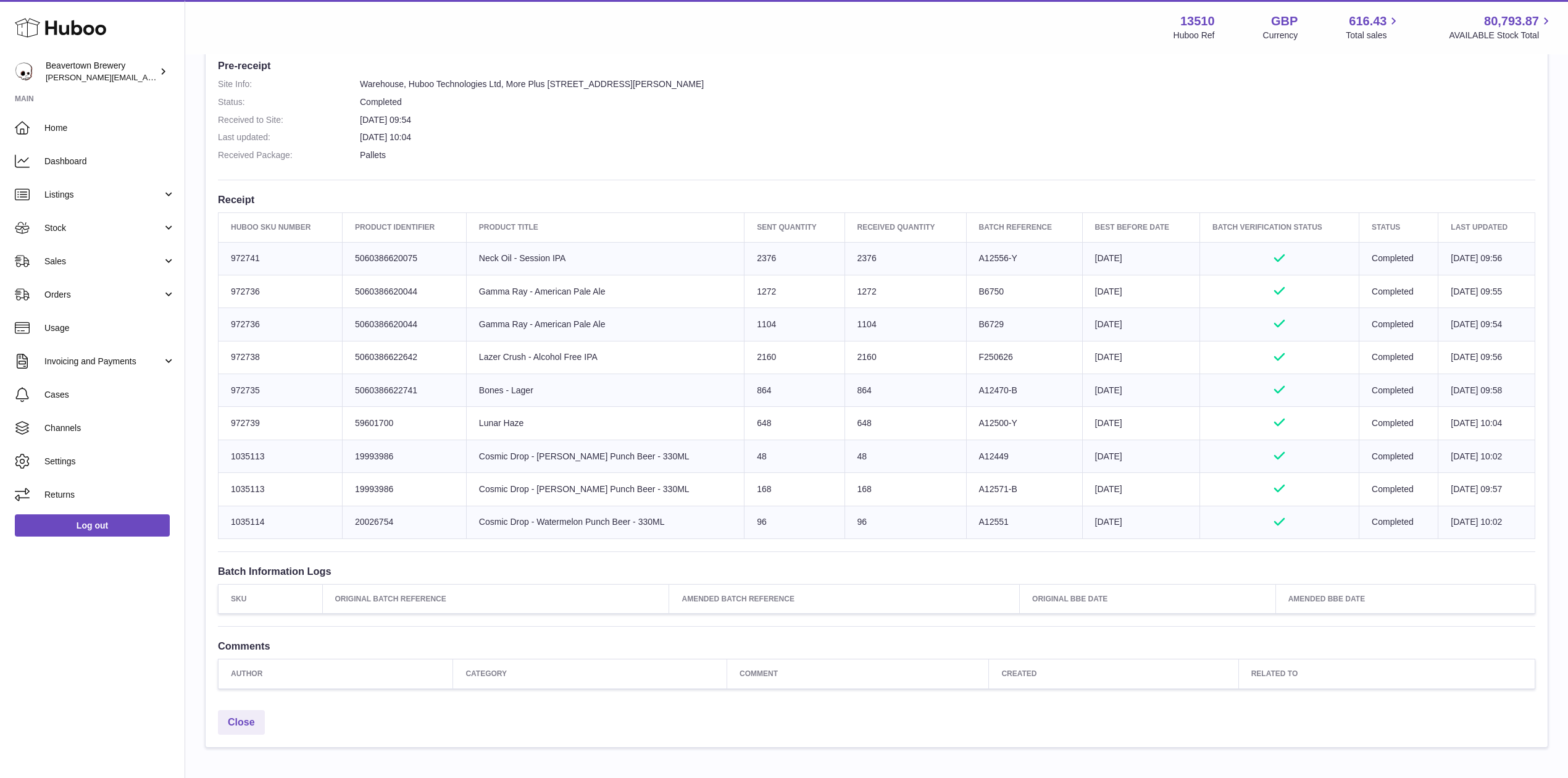
click at [849, 489] on td "168" at bounding box center [905, 489] width 121 height 32
click at [850, 472] on td "48" at bounding box center [905, 456] width 121 height 32
click at [847, 461] on td "48" at bounding box center [905, 456] width 121 height 32
click at [853, 357] on td "2160" at bounding box center [905, 357] width 121 height 32
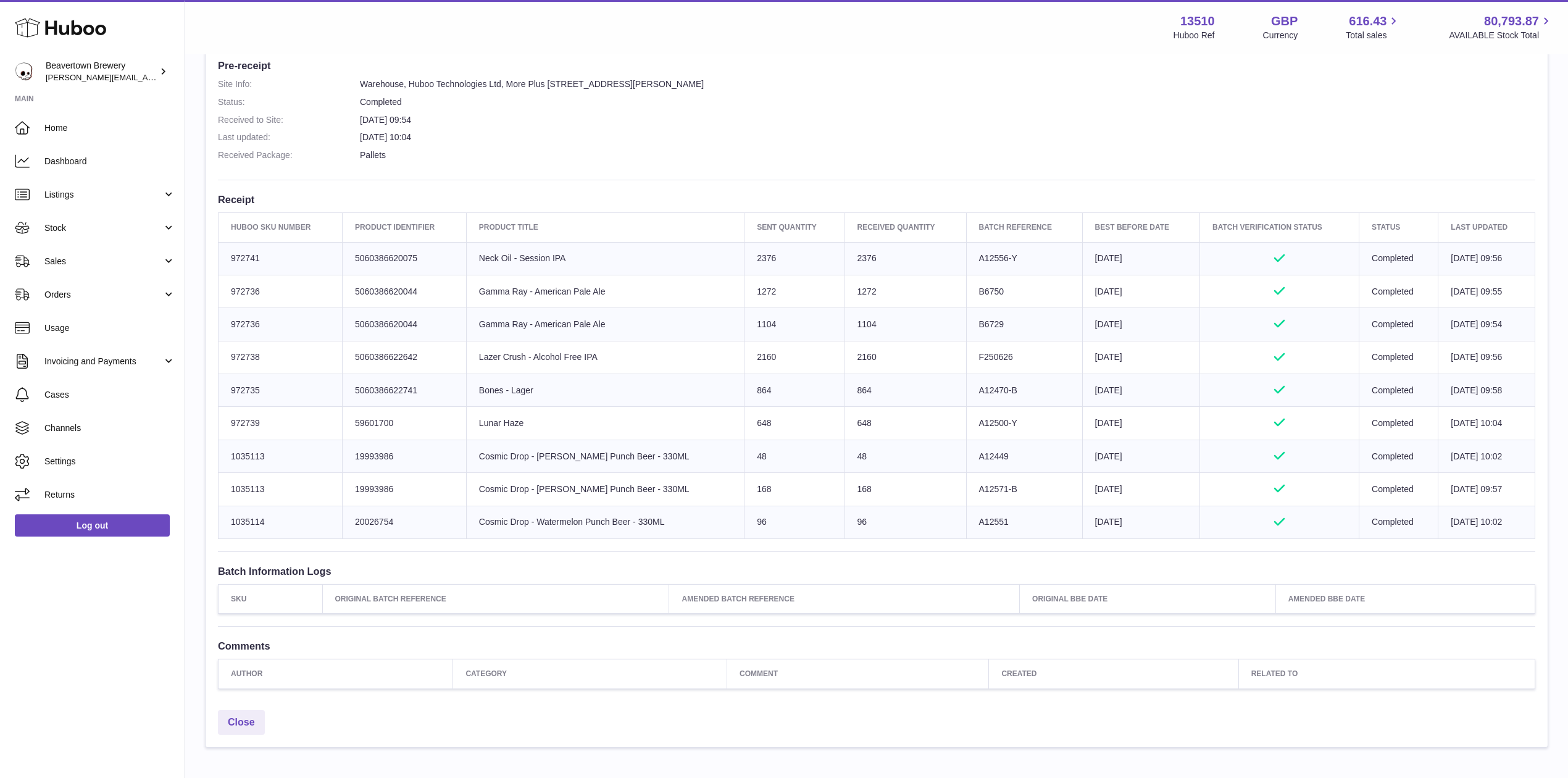
drag, startPoint x: 722, startPoint y: 344, endPoint x: 1498, endPoint y: 355, distance: 776.1
click at [1498, 355] on tr "Huboo SKU Number 972738 Client Identifier 5060386622642 Product title Lazer Cru…" at bounding box center [877, 357] width 1316 height 32
click at [897, 387] on td "864" at bounding box center [905, 390] width 121 height 32
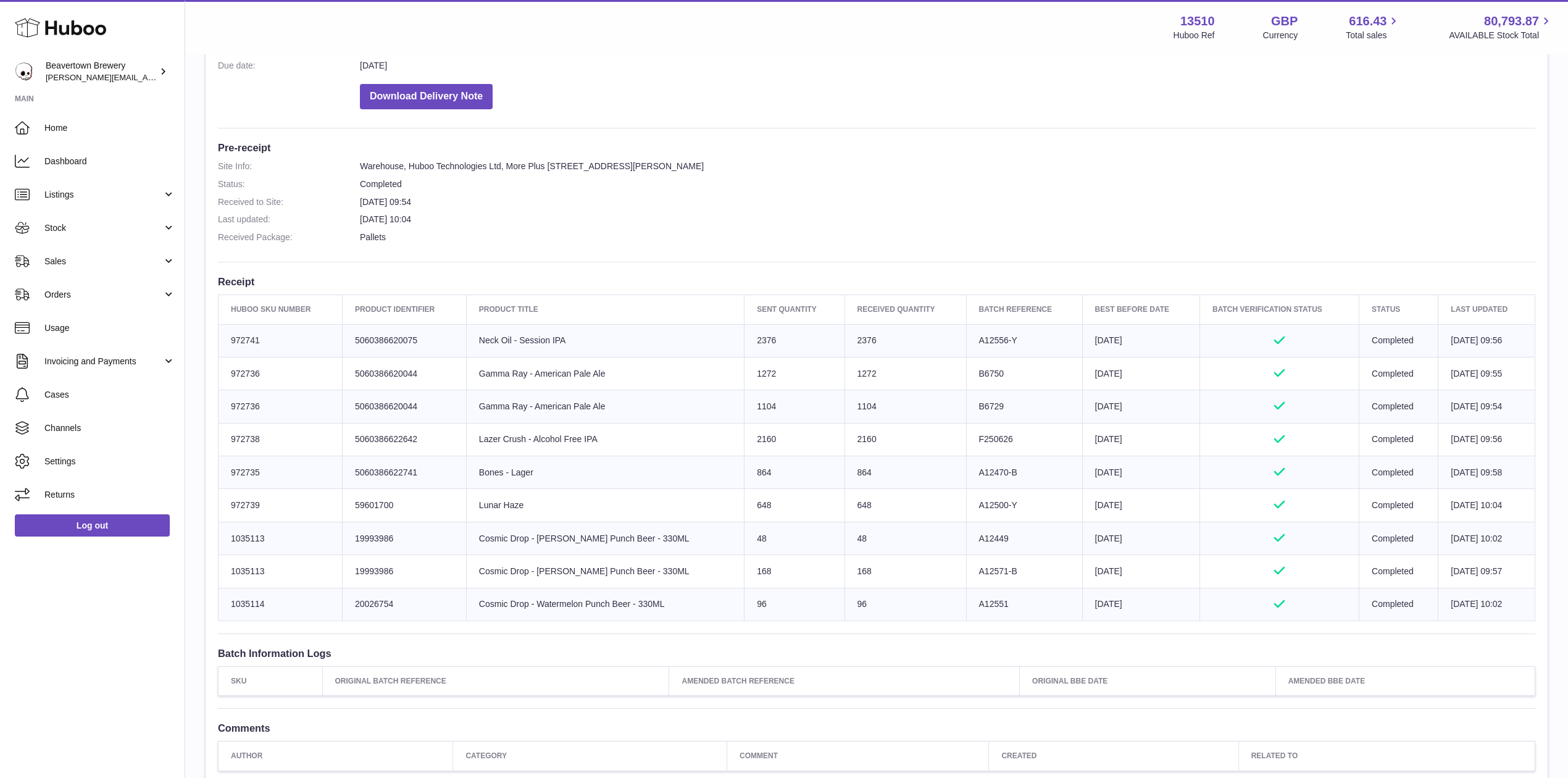
scroll to position [165, 0]
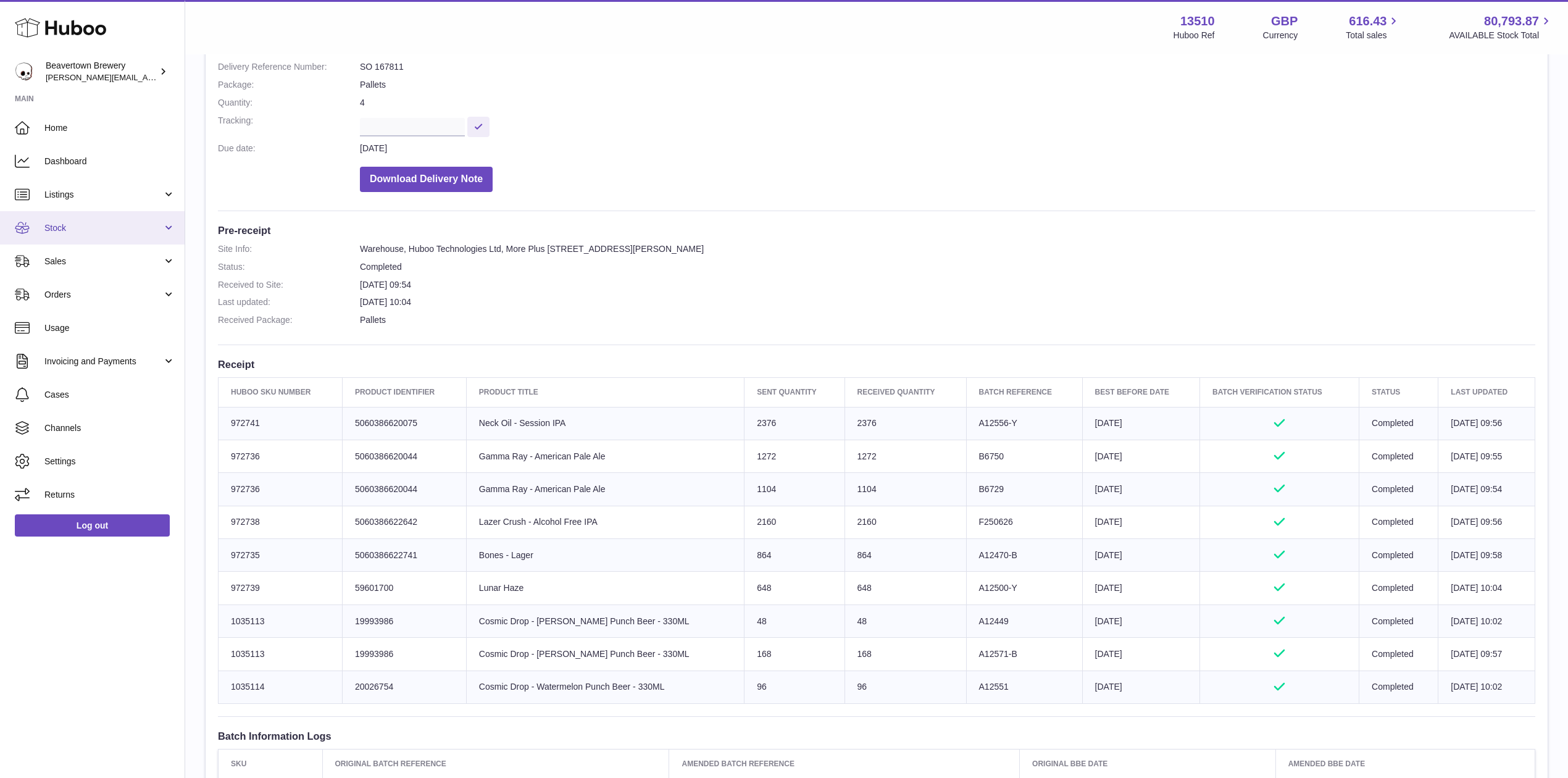
click at [72, 216] on link "Stock" at bounding box center [92, 228] width 184 height 33
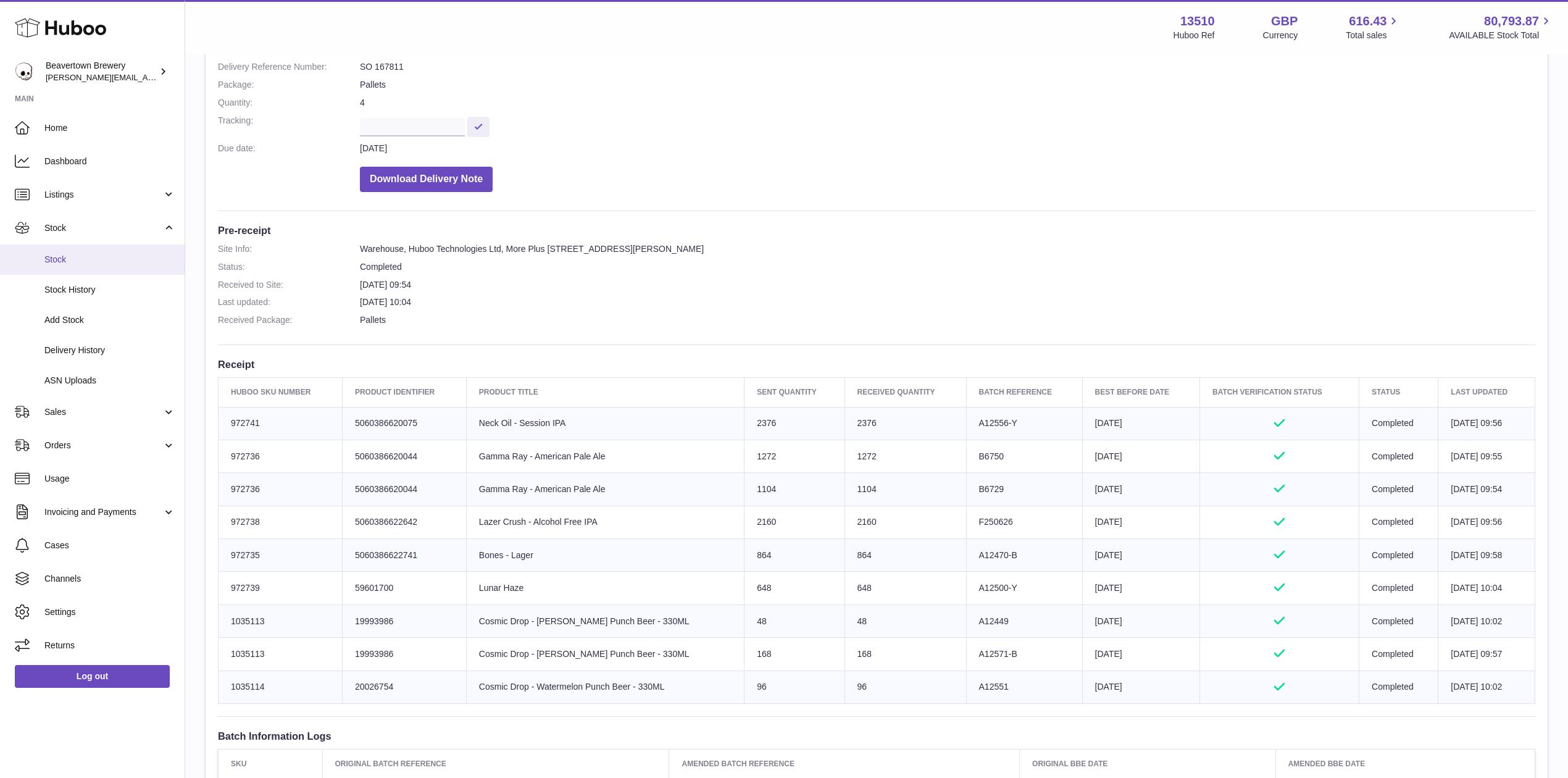
click at [89, 250] on link "Stock" at bounding box center [92, 260] width 184 height 30
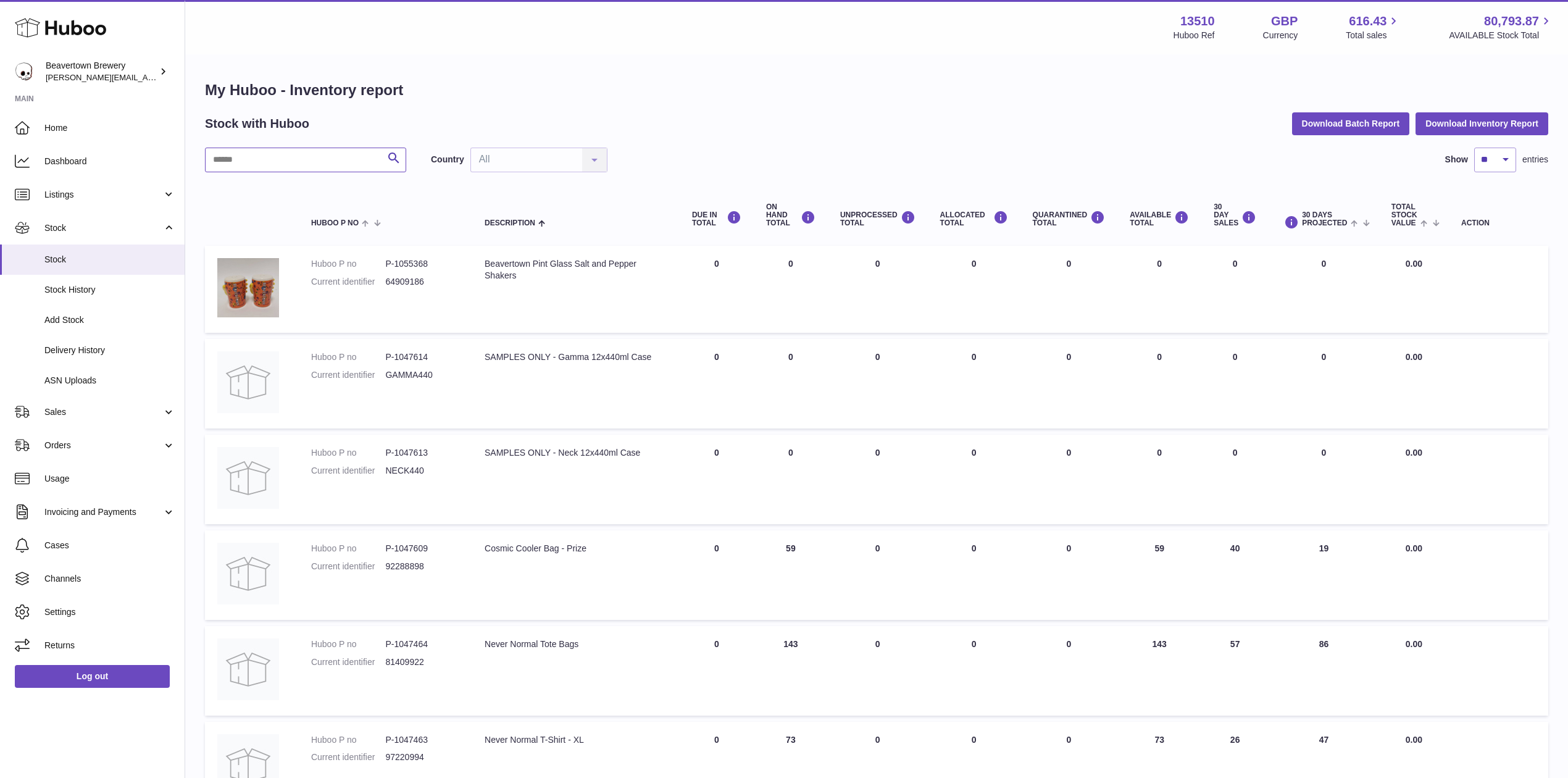
click at [279, 163] on input "text" at bounding box center [305, 160] width 201 height 24
paste input "*******"
click at [273, 156] on input "*******" at bounding box center [305, 160] width 201 height 24
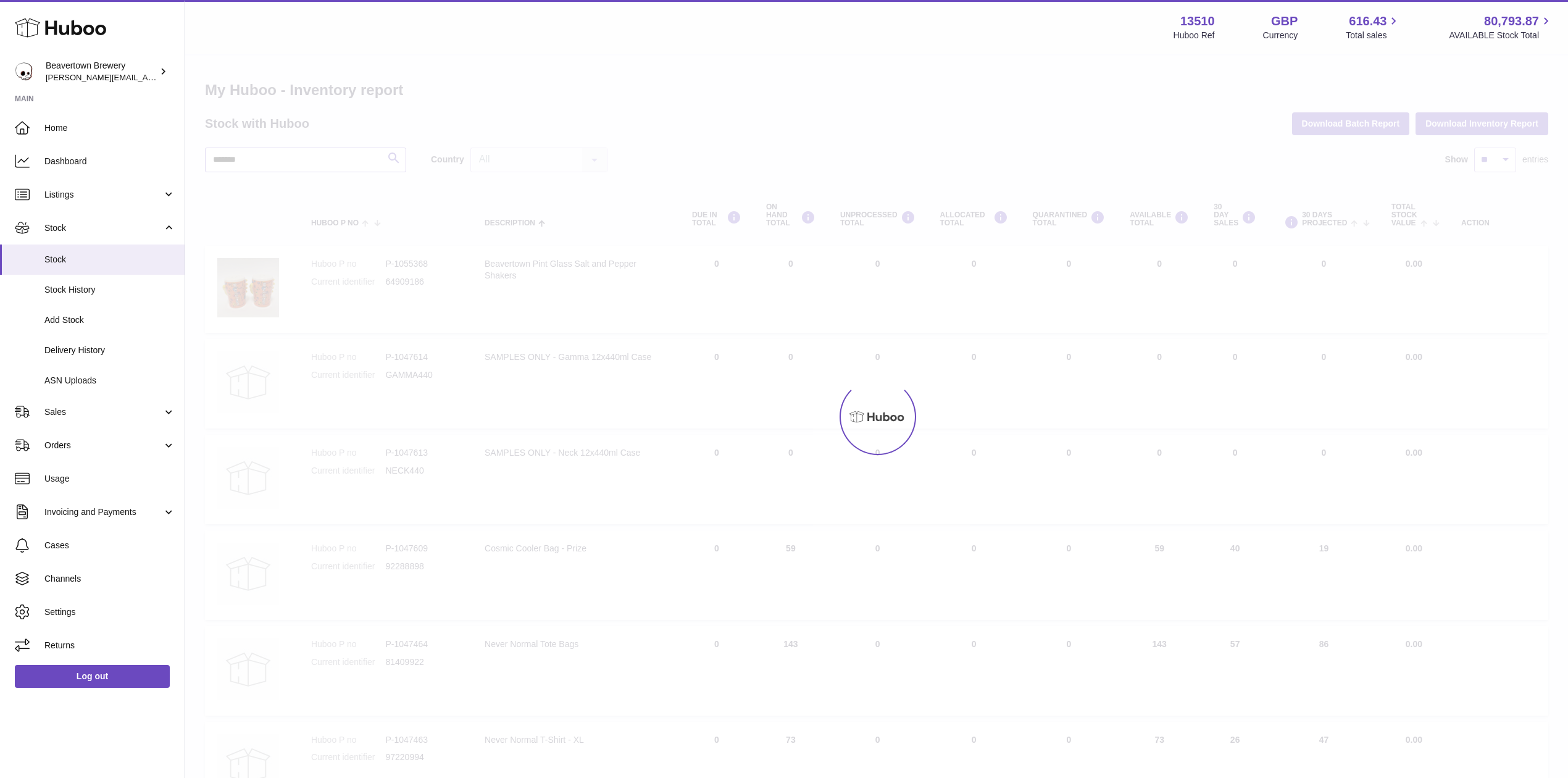
type input "*******"
